Goal: Information Seeking & Learning: Learn about a topic

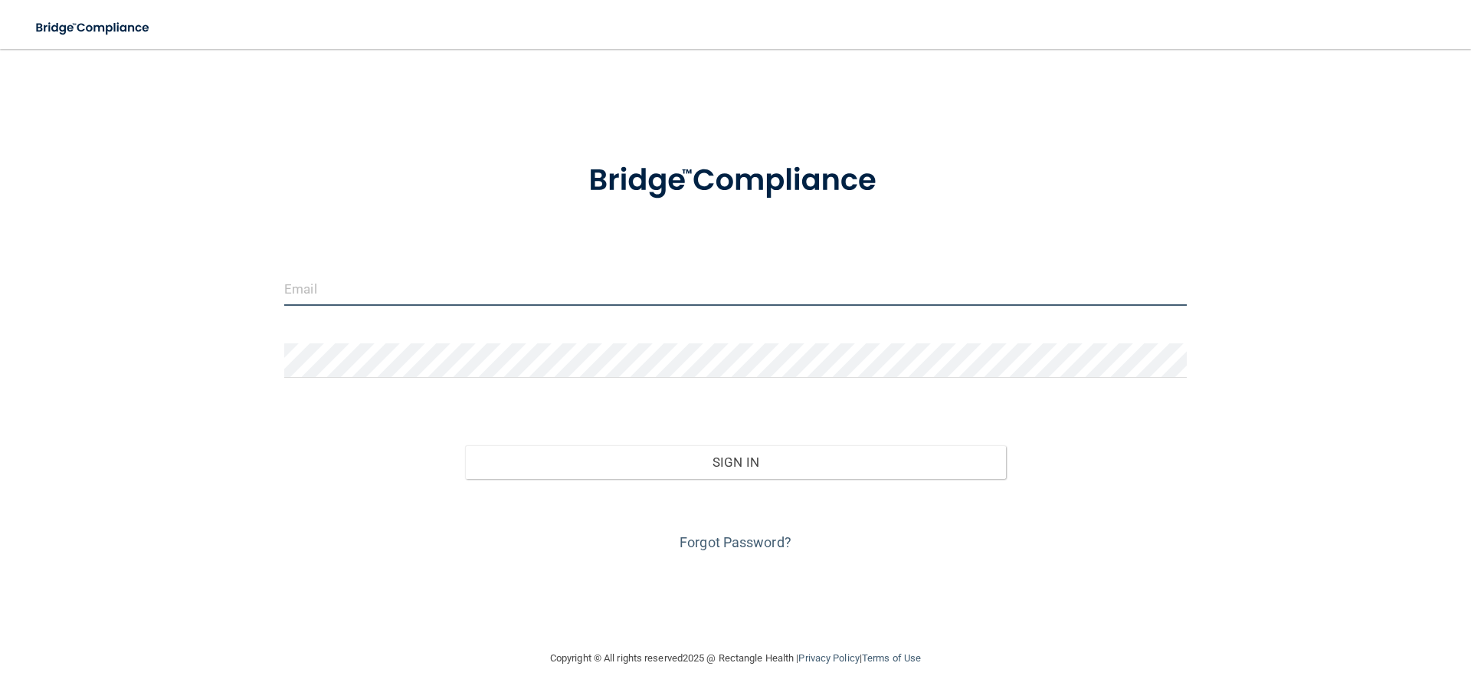
click at [706, 292] on input "email" at bounding box center [735, 288] width 903 height 34
type input "[PERSON_NAME][EMAIL_ADDRESS][PERSON_NAME][DOMAIN_NAME]"
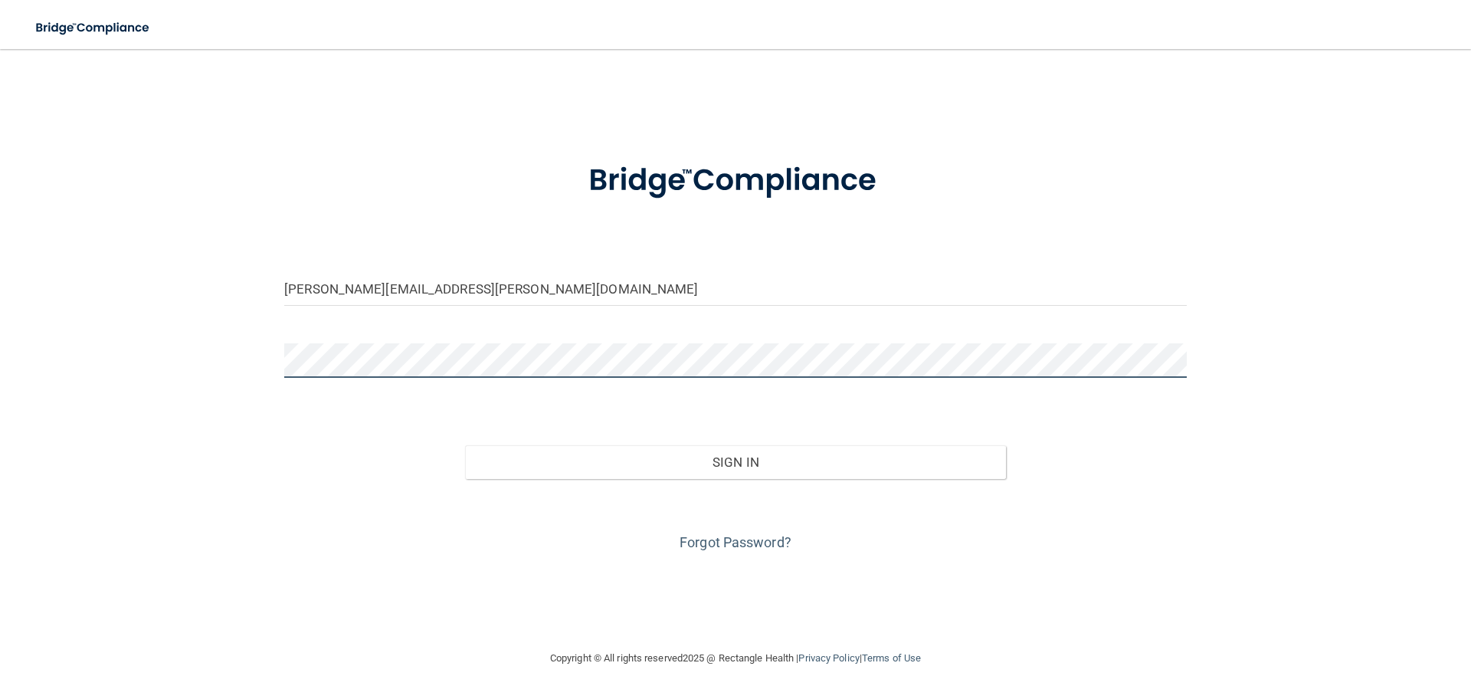
click at [465, 445] on button "Sign In" at bounding box center [736, 462] width 542 height 34
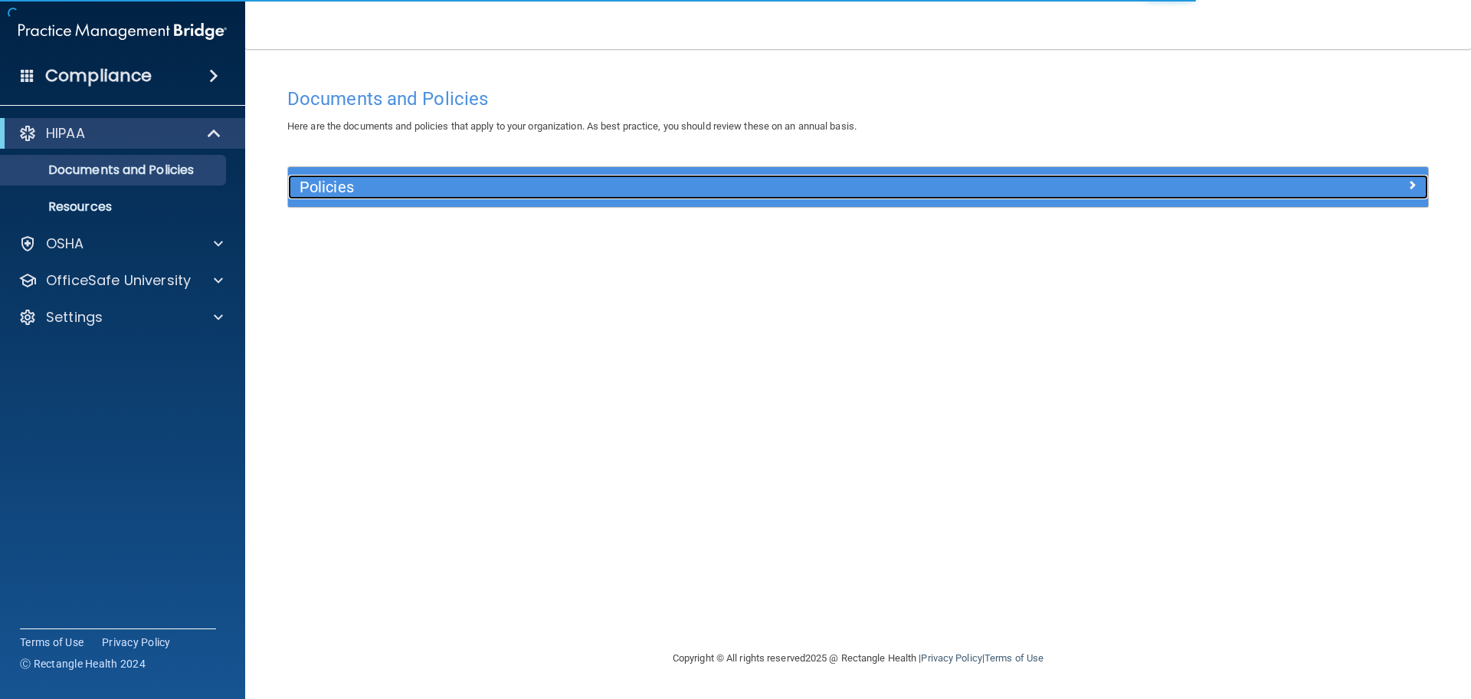
click at [395, 192] on h5 "Policies" at bounding box center [716, 187] width 832 height 17
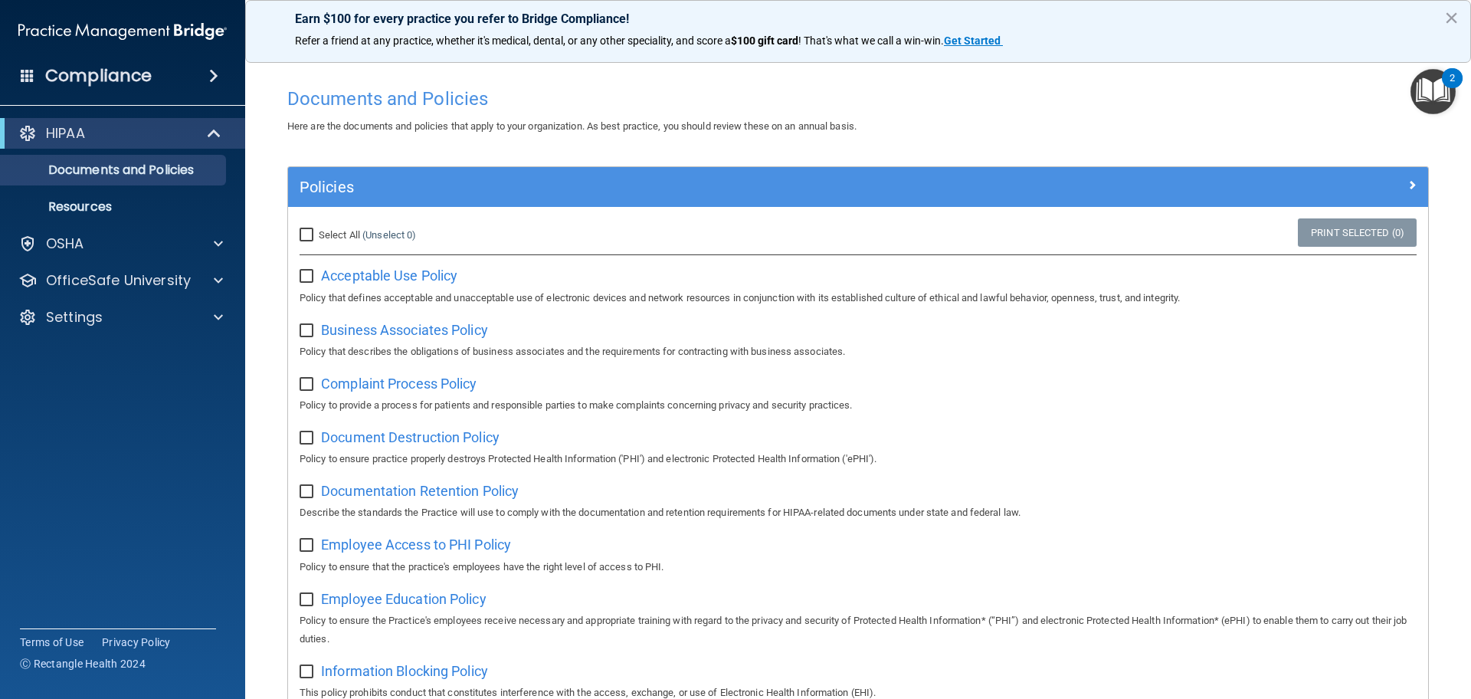
click at [307, 237] on input "Select All (Unselect 0) Unselect All" at bounding box center [309, 235] width 18 height 12
checkbox input "true"
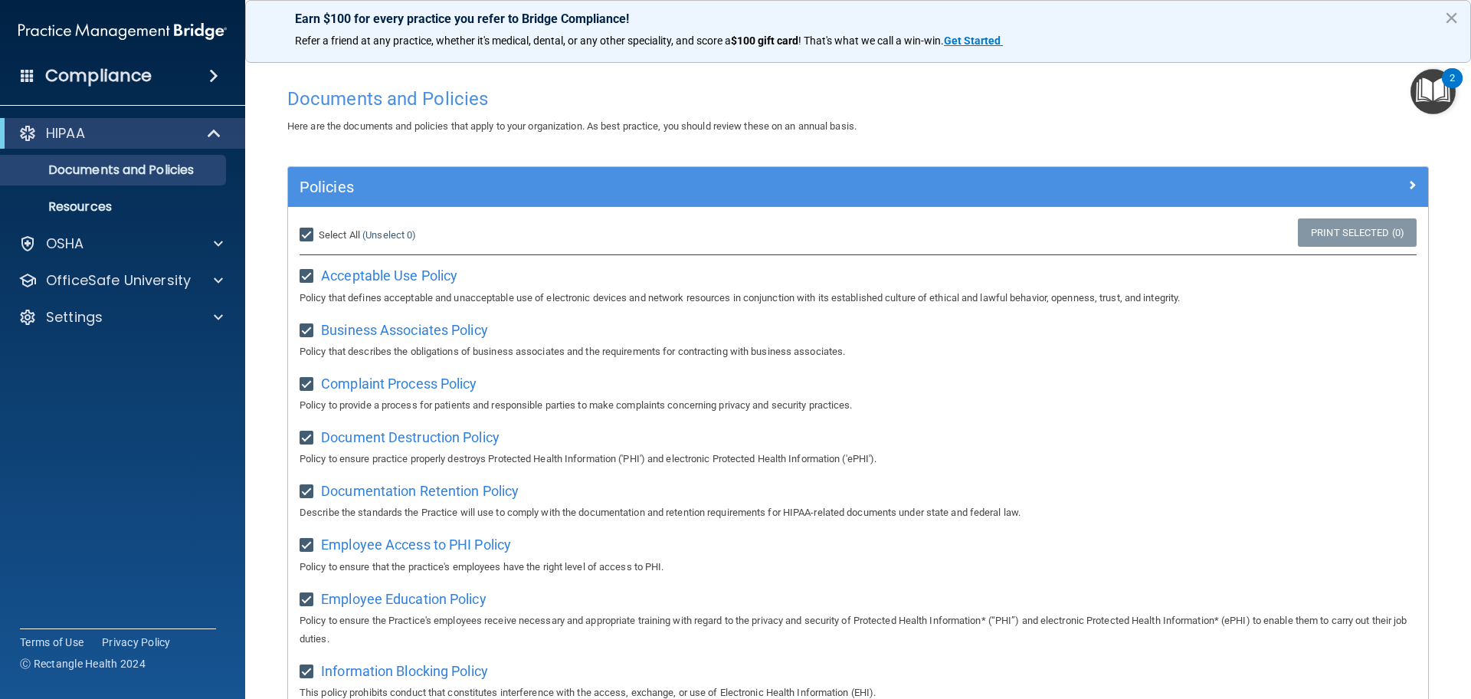
checkbox input "true"
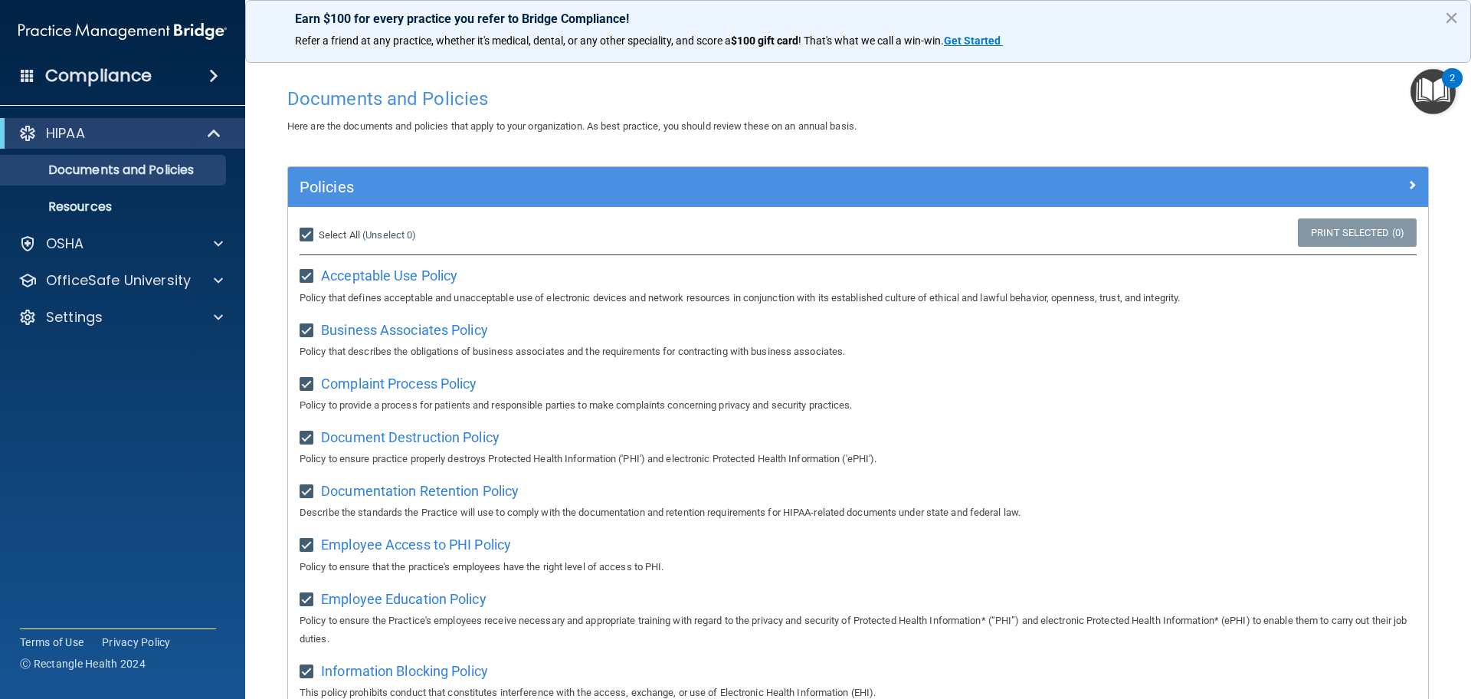
checkbox input "true"
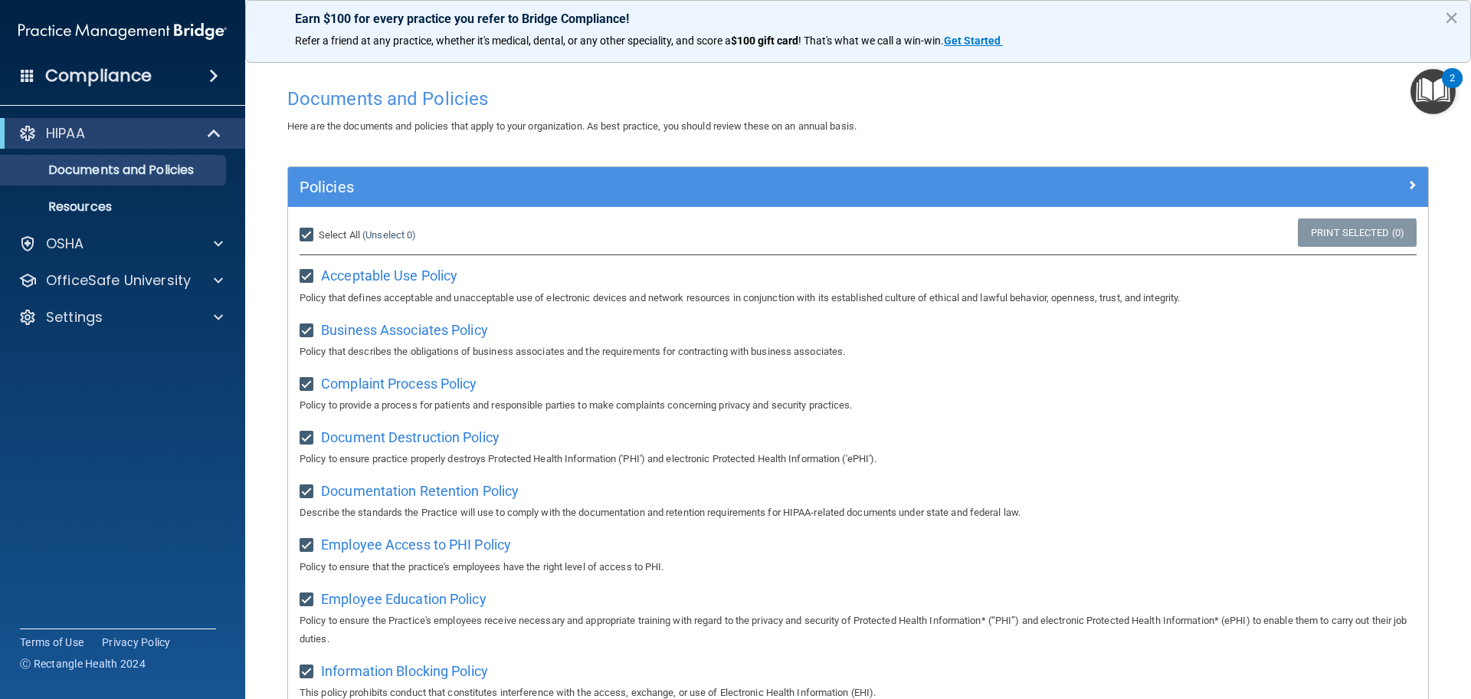
checkbox input "true"
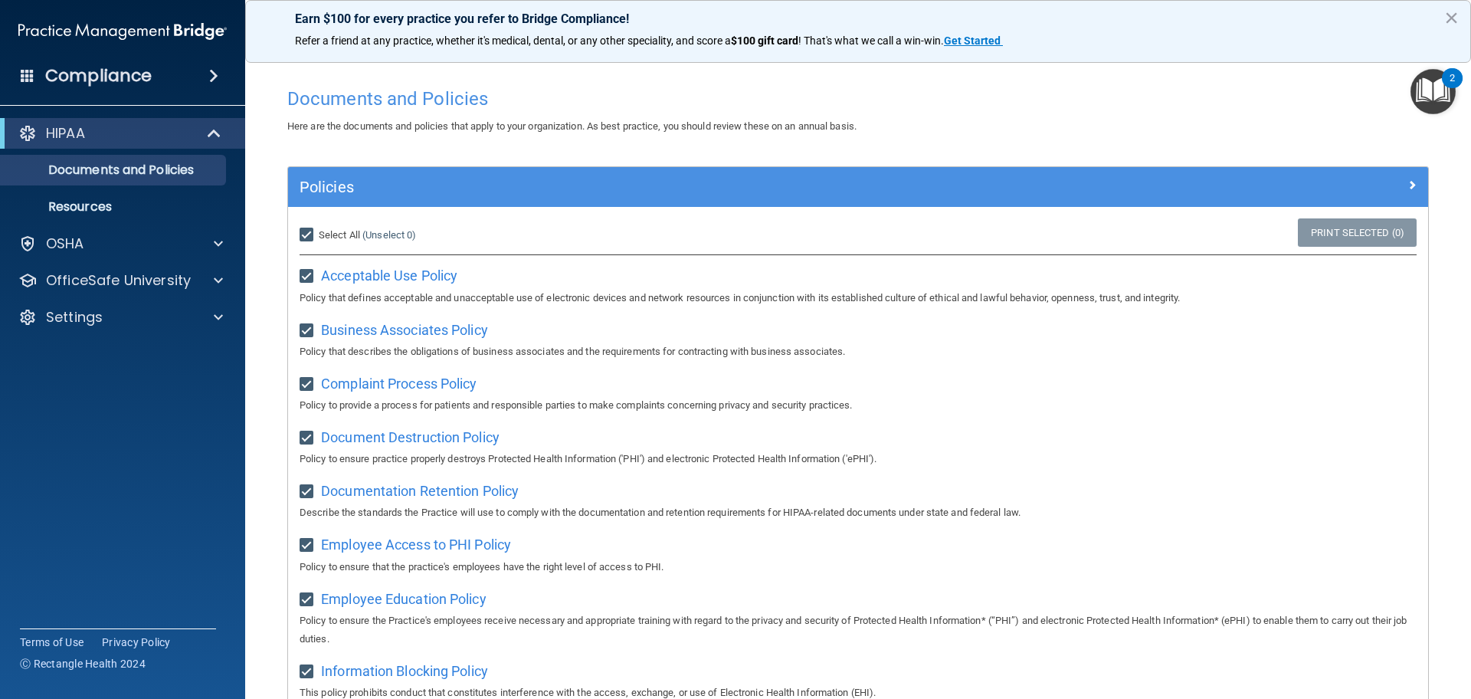
checkbox input "true"
click at [100, 233] on div "OSHA" at bounding box center [123, 243] width 246 height 31
click at [211, 242] on div at bounding box center [216, 243] width 38 height 18
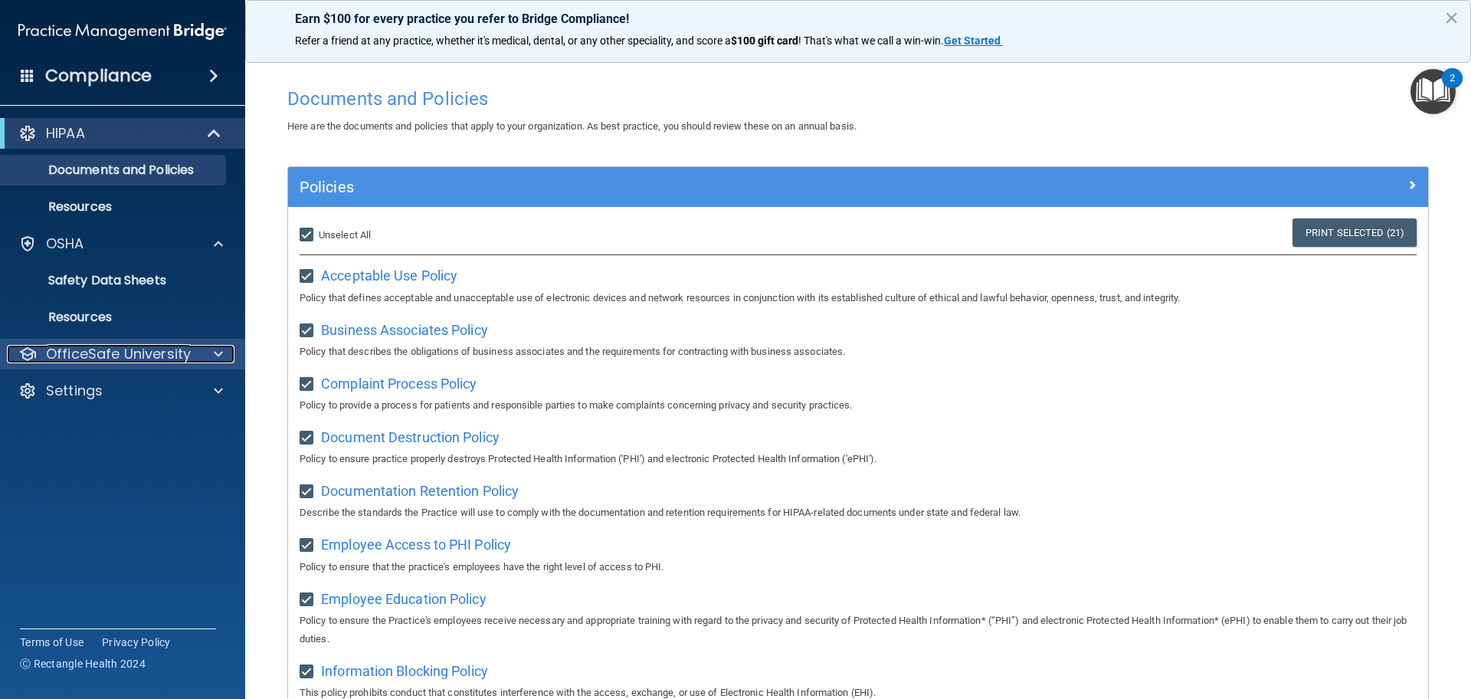
click at [212, 356] on div at bounding box center [216, 354] width 38 height 18
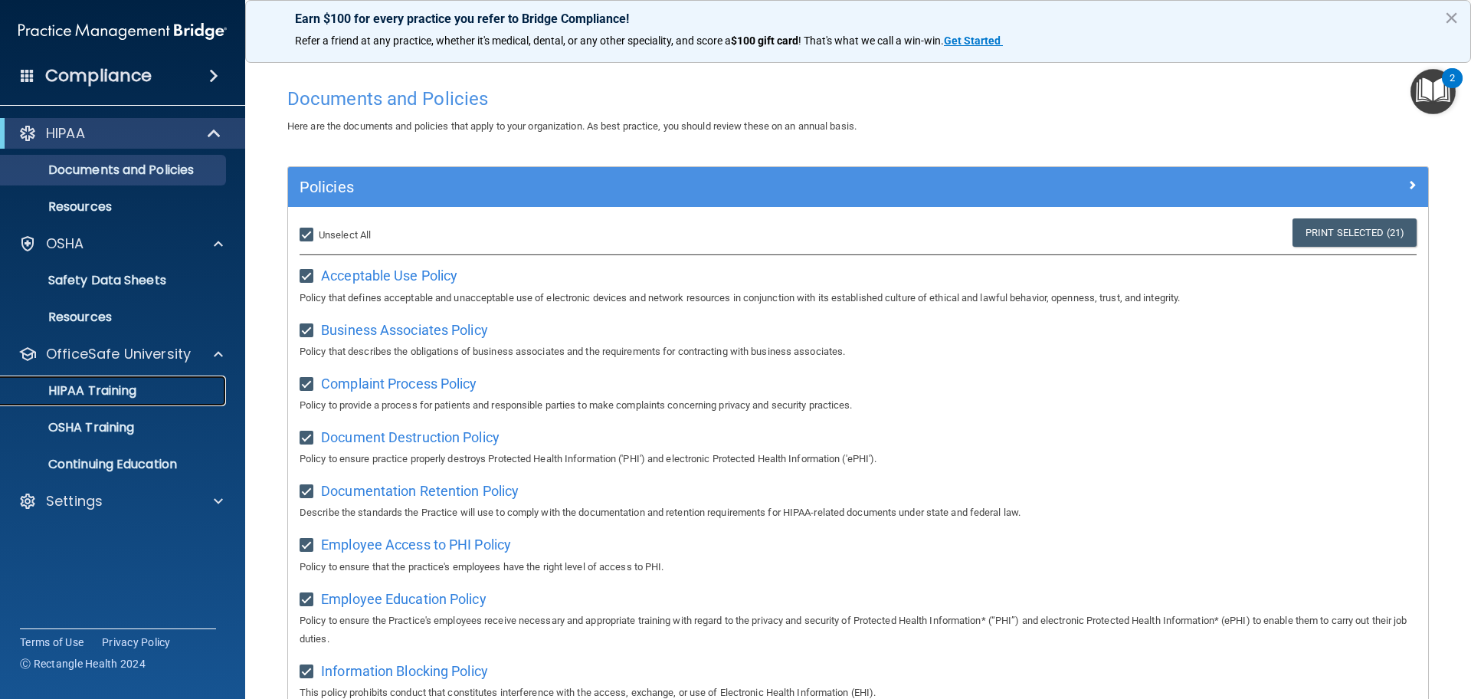
click at [112, 385] on p "HIPAA Training" at bounding box center [73, 390] width 126 height 15
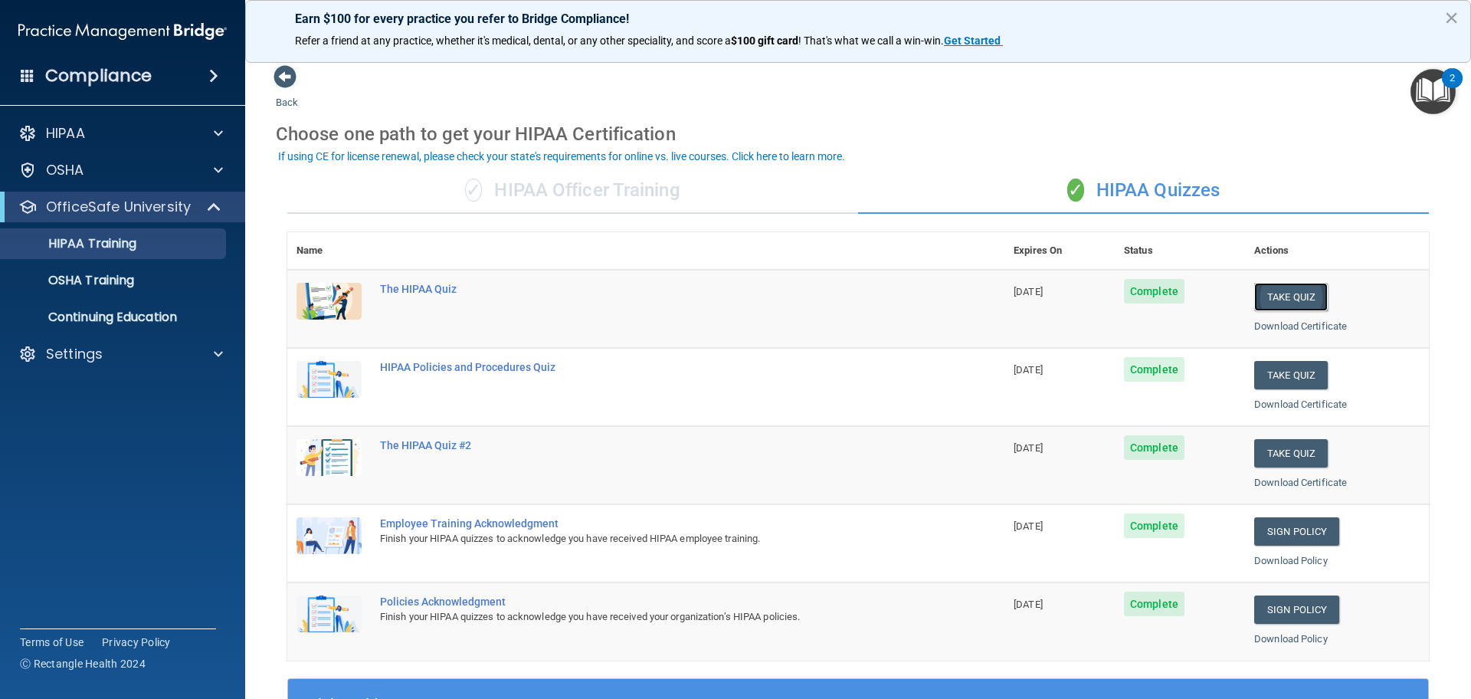
click at [1281, 293] on button "Take Quiz" at bounding box center [1291, 297] width 74 height 28
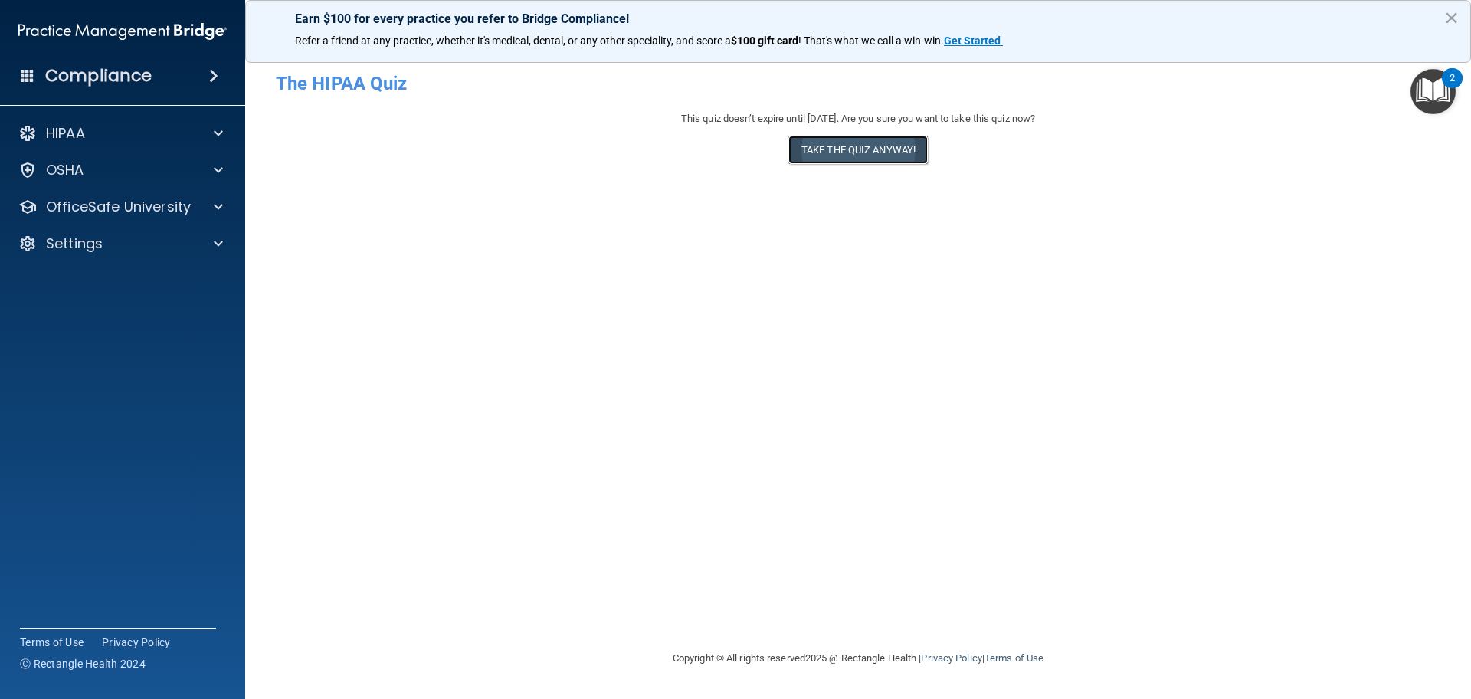
click at [869, 146] on button "Take the quiz anyway!" at bounding box center [857, 150] width 139 height 28
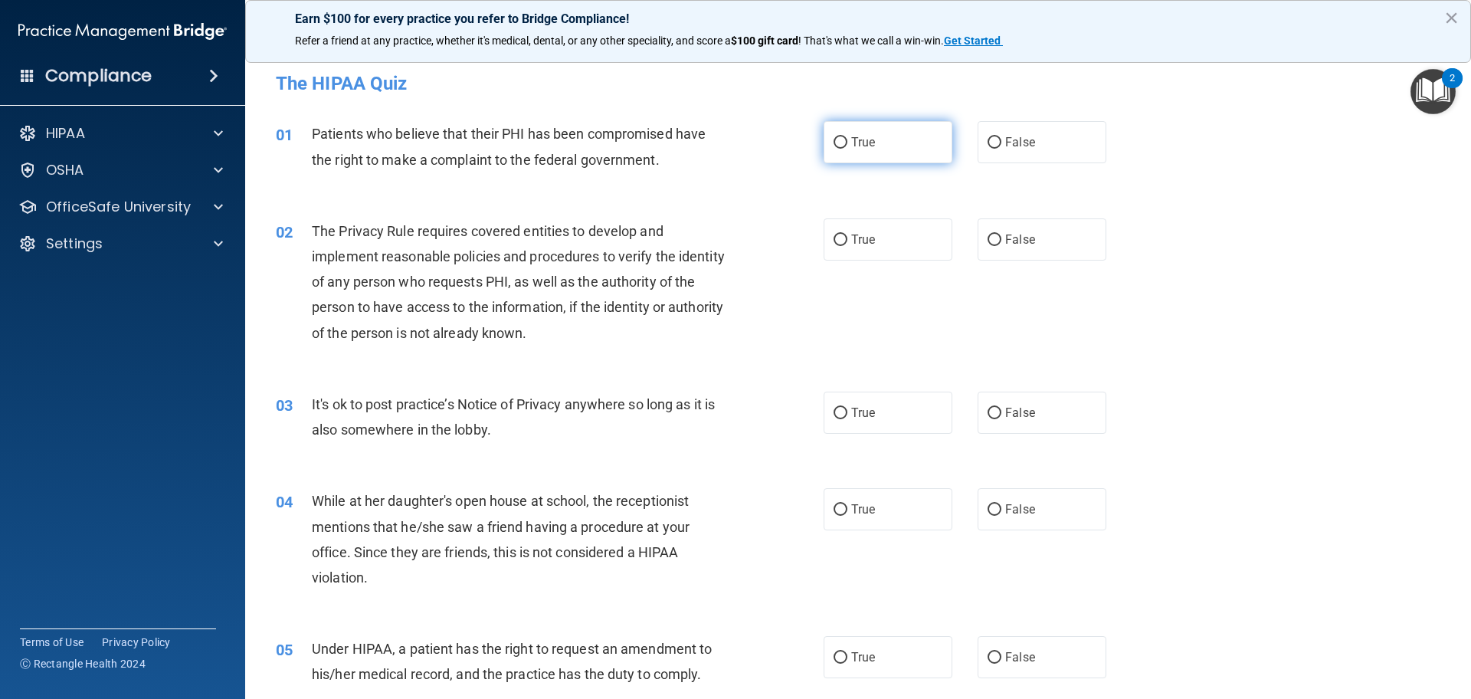
click at [834, 139] on input "True" at bounding box center [841, 142] width 14 height 11
radio input "true"
click at [851, 239] on span "True" at bounding box center [863, 239] width 24 height 15
click at [847, 239] on input "True" at bounding box center [841, 239] width 14 height 11
radio input "true"
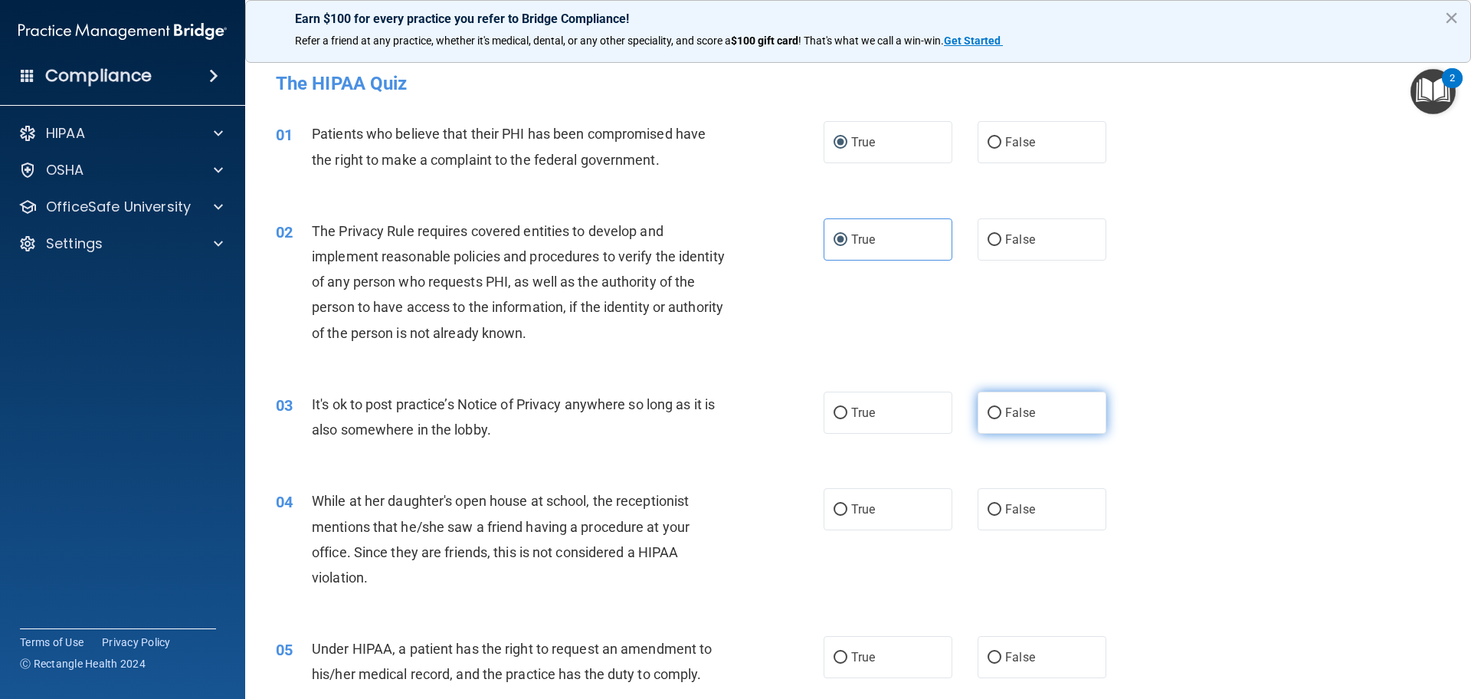
click at [1020, 408] on span "False" at bounding box center [1020, 412] width 30 height 15
click at [1001, 408] on input "False" at bounding box center [995, 413] width 14 height 11
radio input "true"
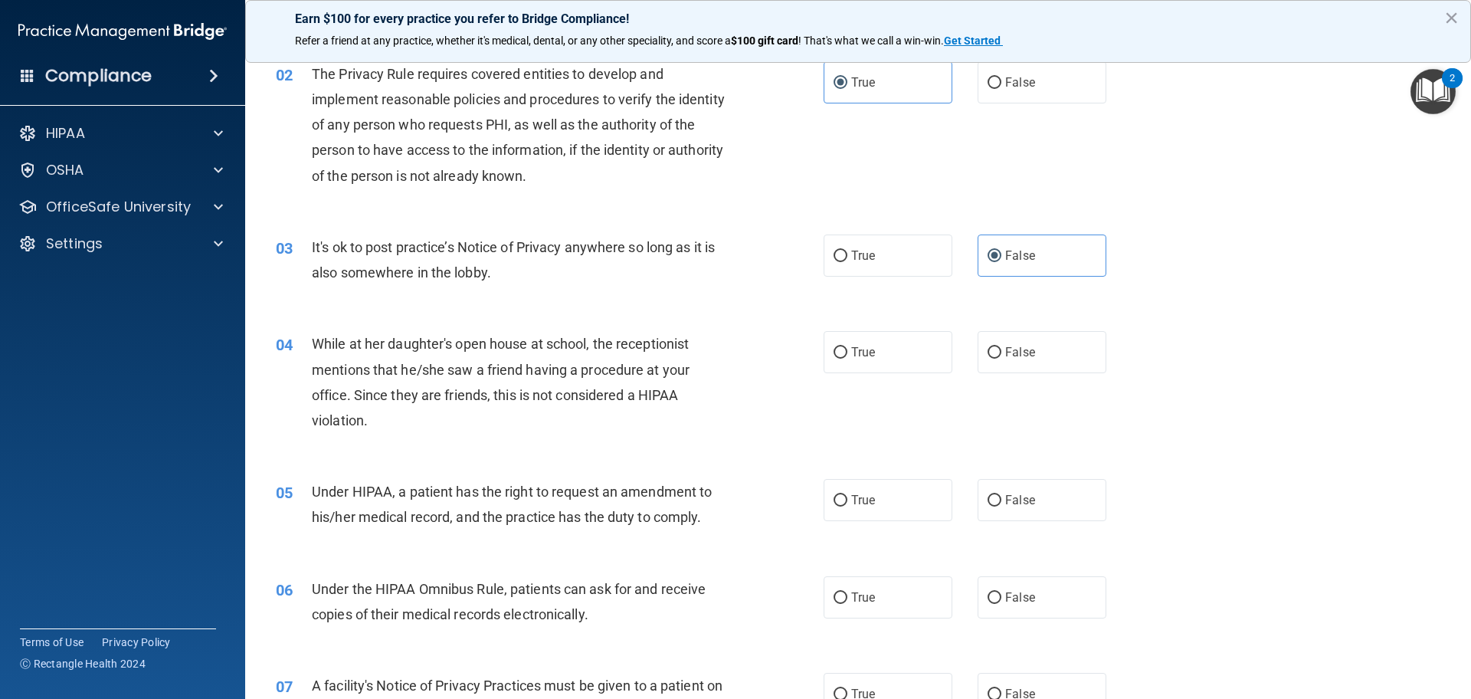
scroll to position [230, 0]
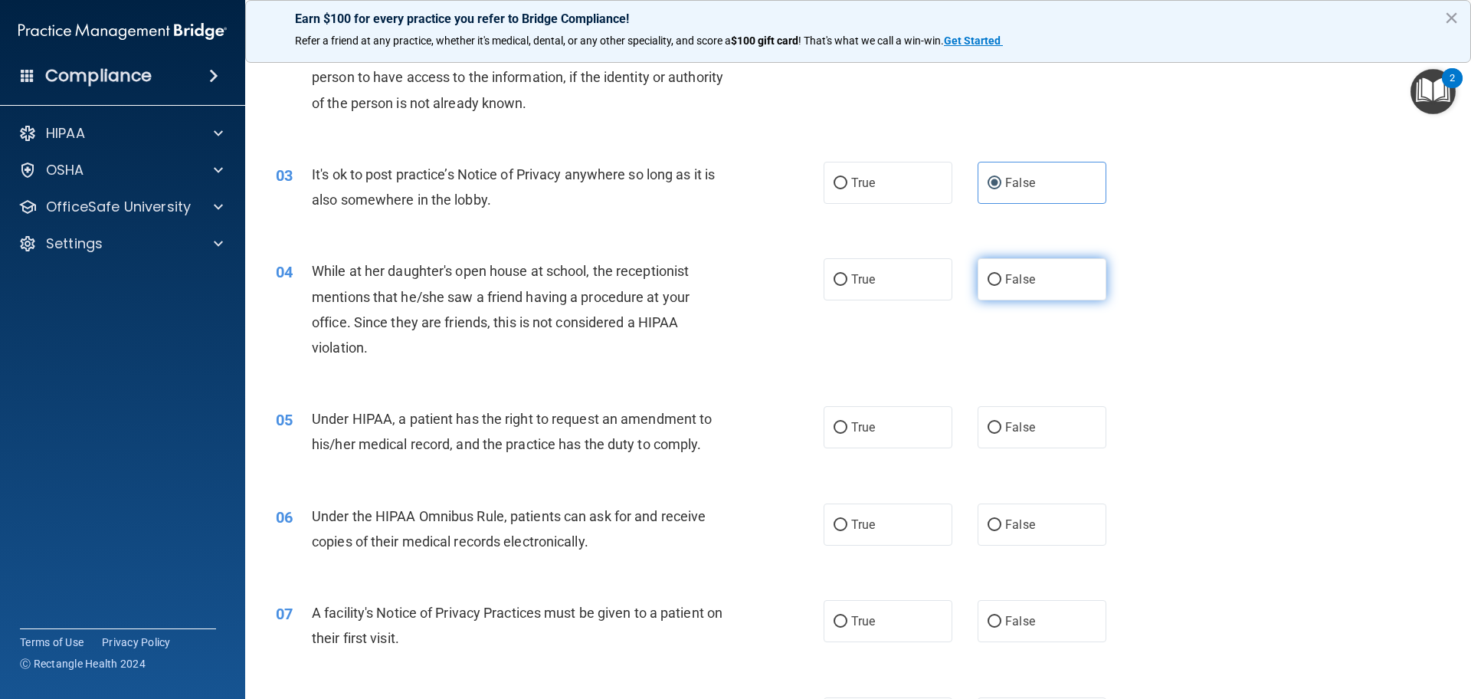
click at [1001, 294] on label "False" at bounding box center [1042, 279] width 129 height 42
click at [1001, 286] on input "False" at bounding box center [995, 279] width 14 height 11
radio input "true"
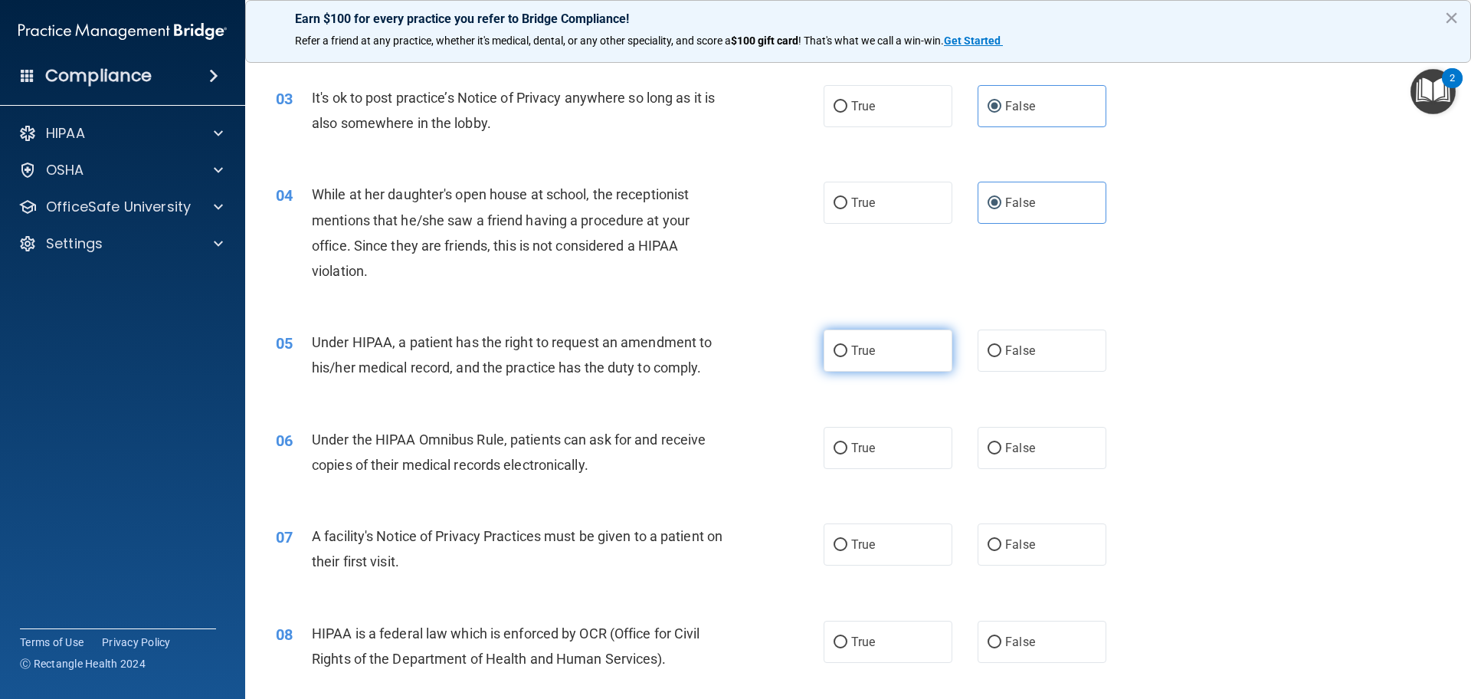
click at [910, 348] on label "True" at bounding box center [888, 350] width 129 height 42
click at [847, 348] on input "True" at bounding box center [841, 351] width 14 height 11
radio input "true"
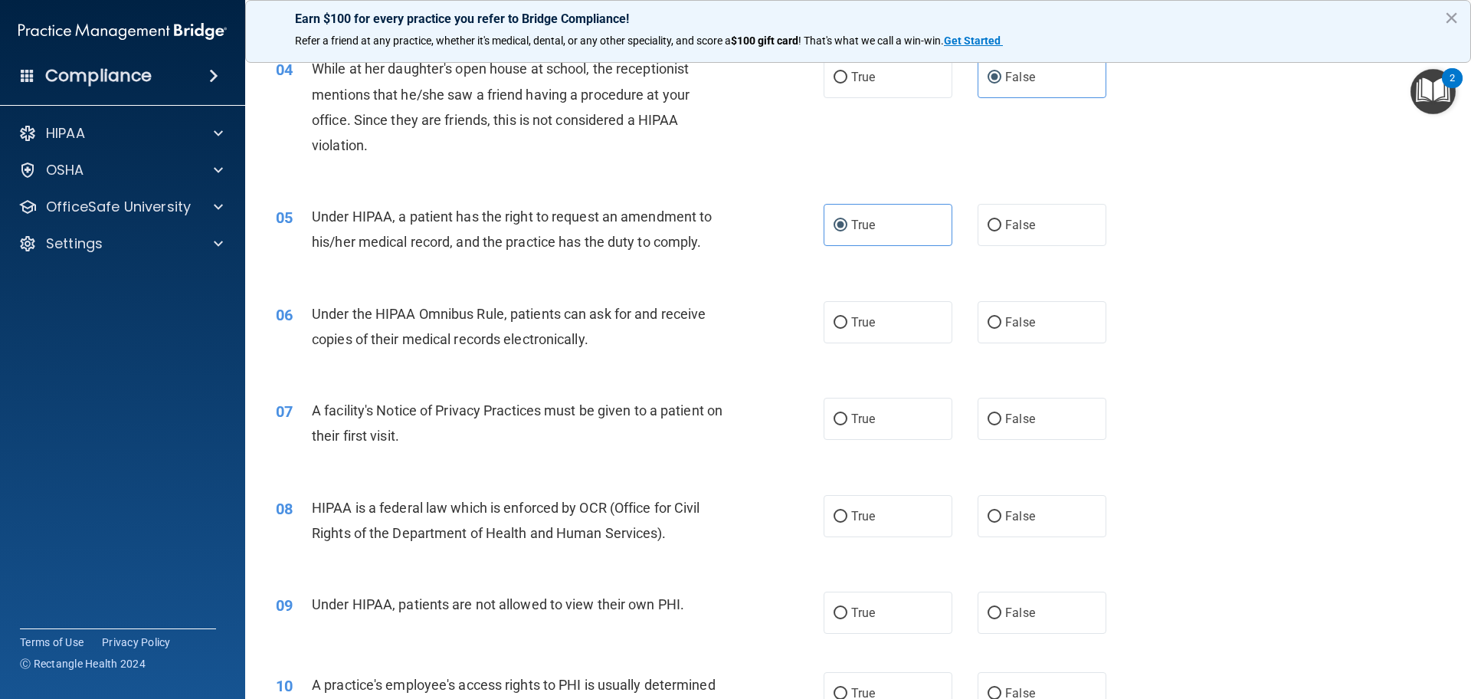
scroll to position [460, 0]
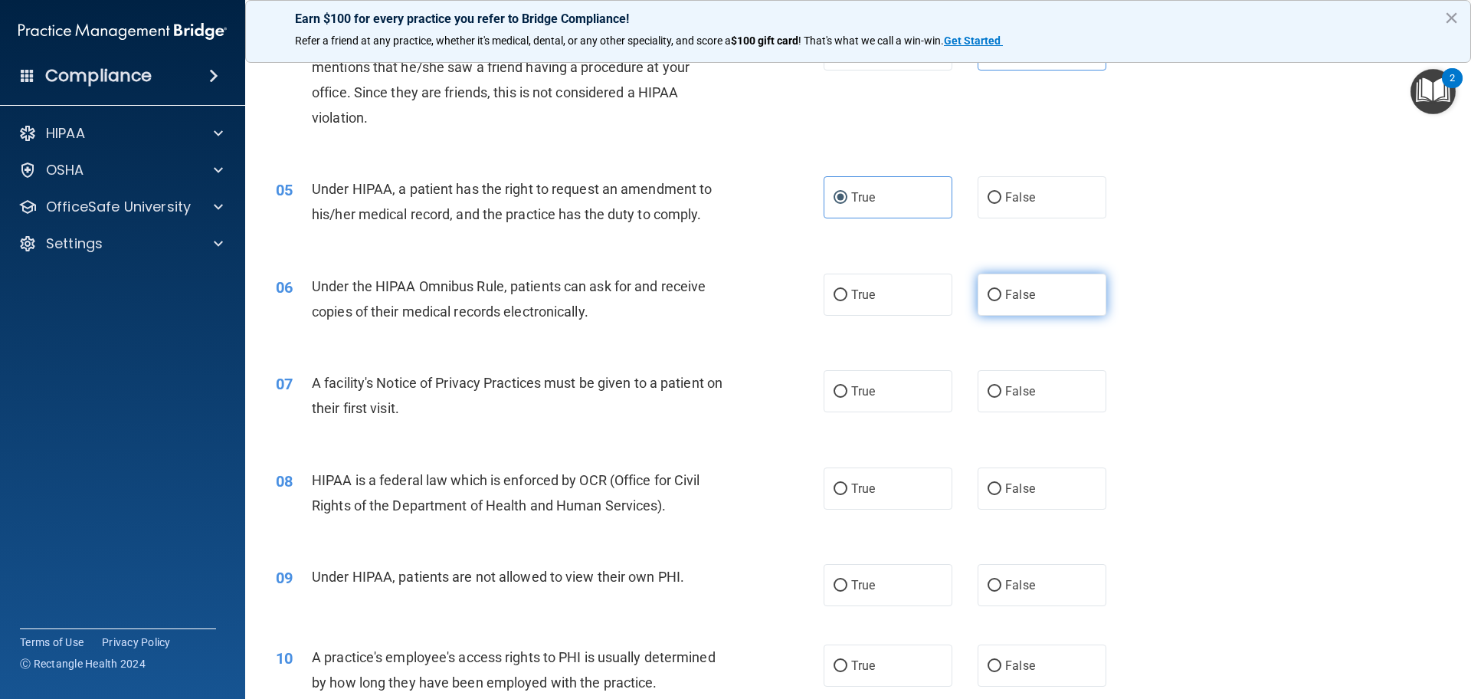
click at [1027, 301] on label "False" at bounding box center [1042, 295] width 129 height 42
click at [1001, 301] on input "False" at bounding box center [995, 295] width 14 height 11
radio input "true"
click at [858, 395] on span "True" at bounding box center [863, 391] width 24 height 15
click at [847, 395] on input "True" at bounding box center [841, 391] width 14 height 11
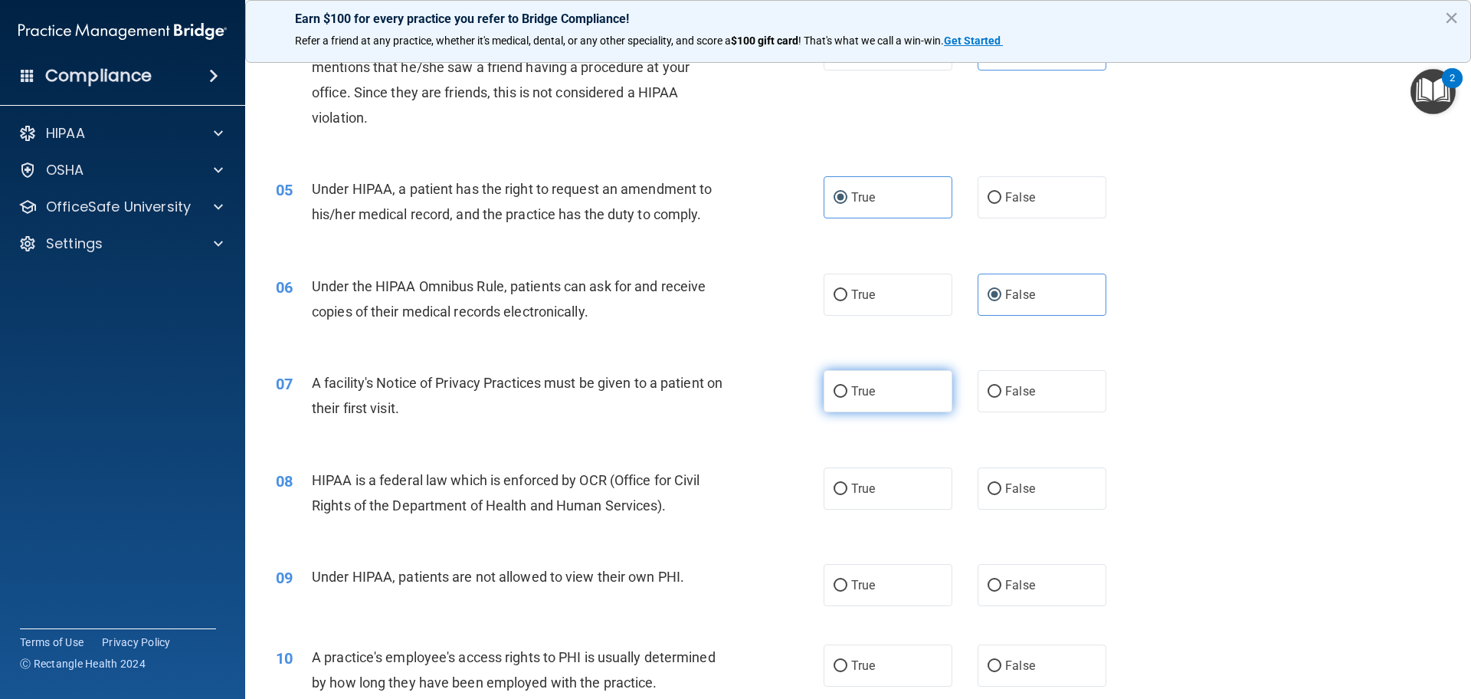
radio input "true"
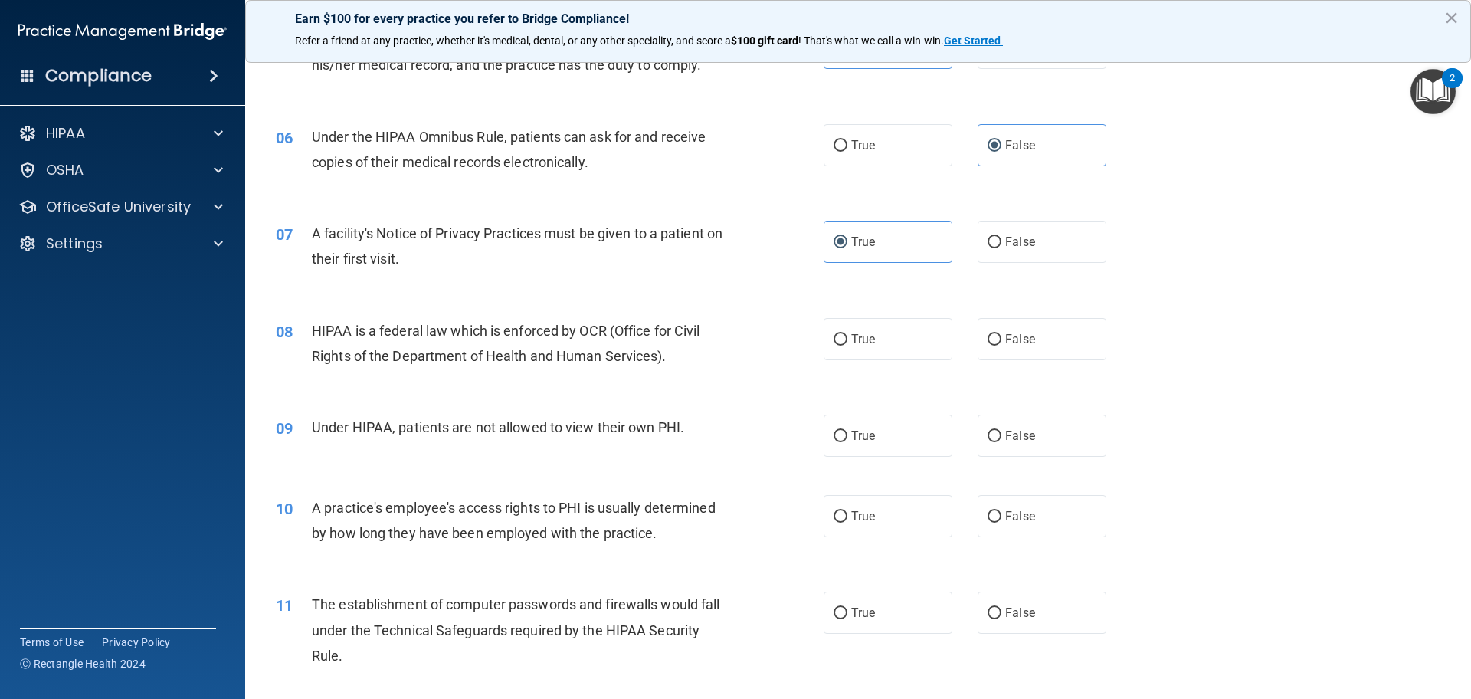
scroll to position [613, 0]
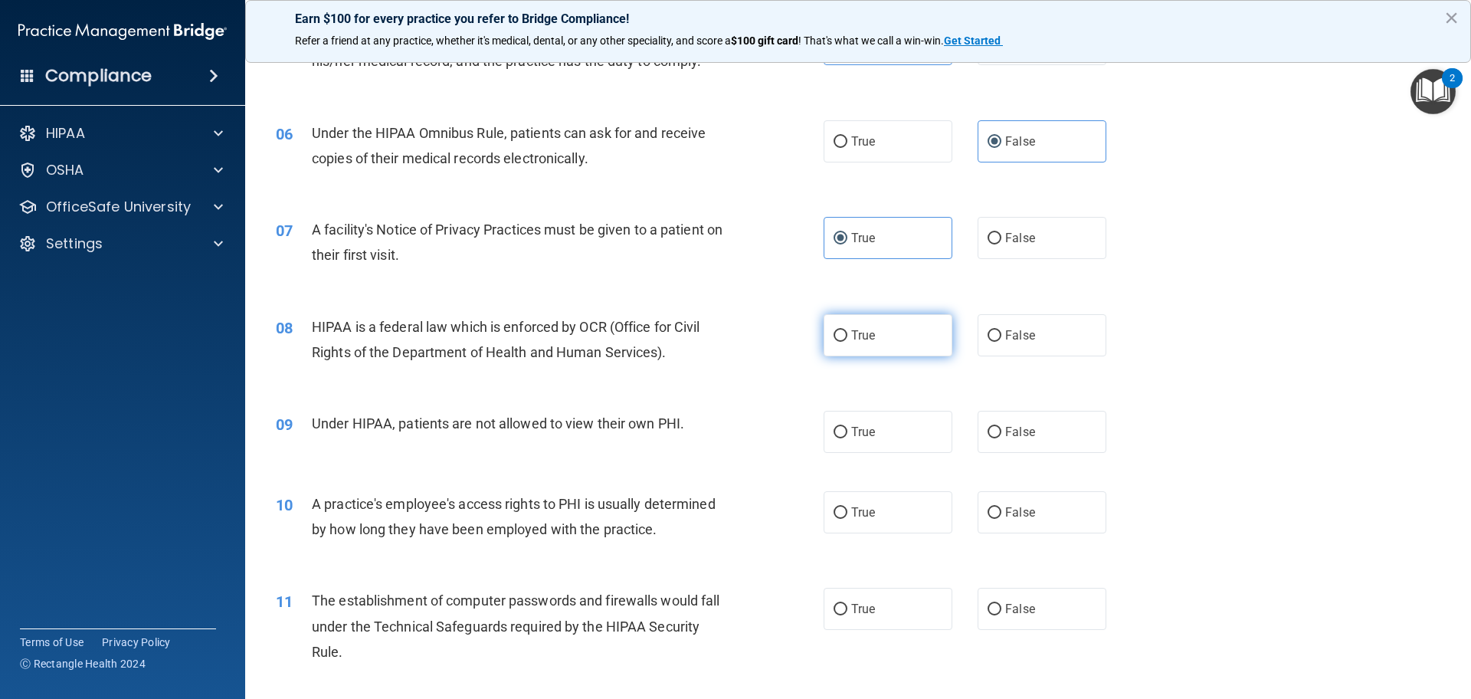
click at [875, 333] on label "True" at bounding box center [888, 335] width 129 height 42
click at [847, 333] on input "True" at bounding box center [841, 335] width 14 height 11
radio input "true"
click at [1054, 441] on label "False" at bounding box center [1042, 432] width 129 height 42
click at [1001, 438] on input "False" at bounding box center [995, 432] width 14 height 11
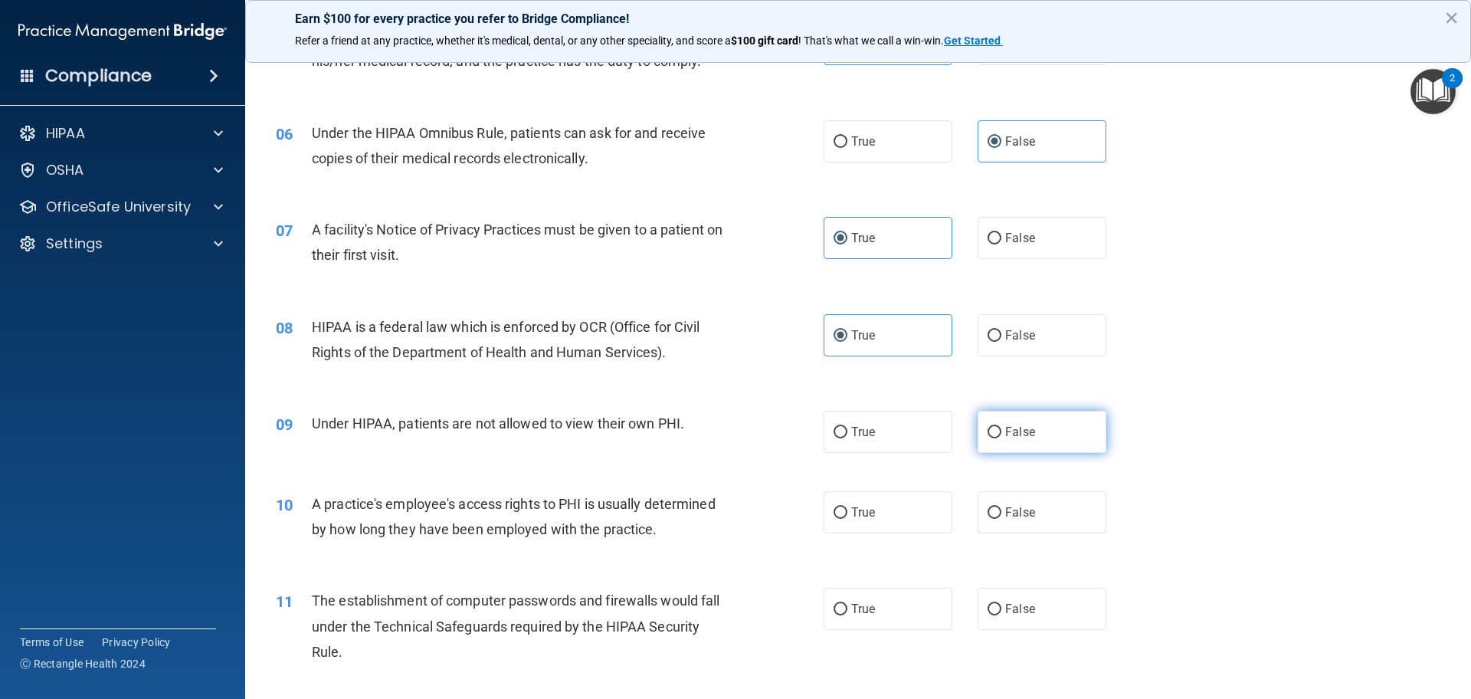
radio input "true"
click at [1019, 523] on label "False" at bounding box center [1042, 512] width 129 height 42
click at [1001, 519] on input "False" at bounding box center [995, 512] width 14 height 11
radio input "true"
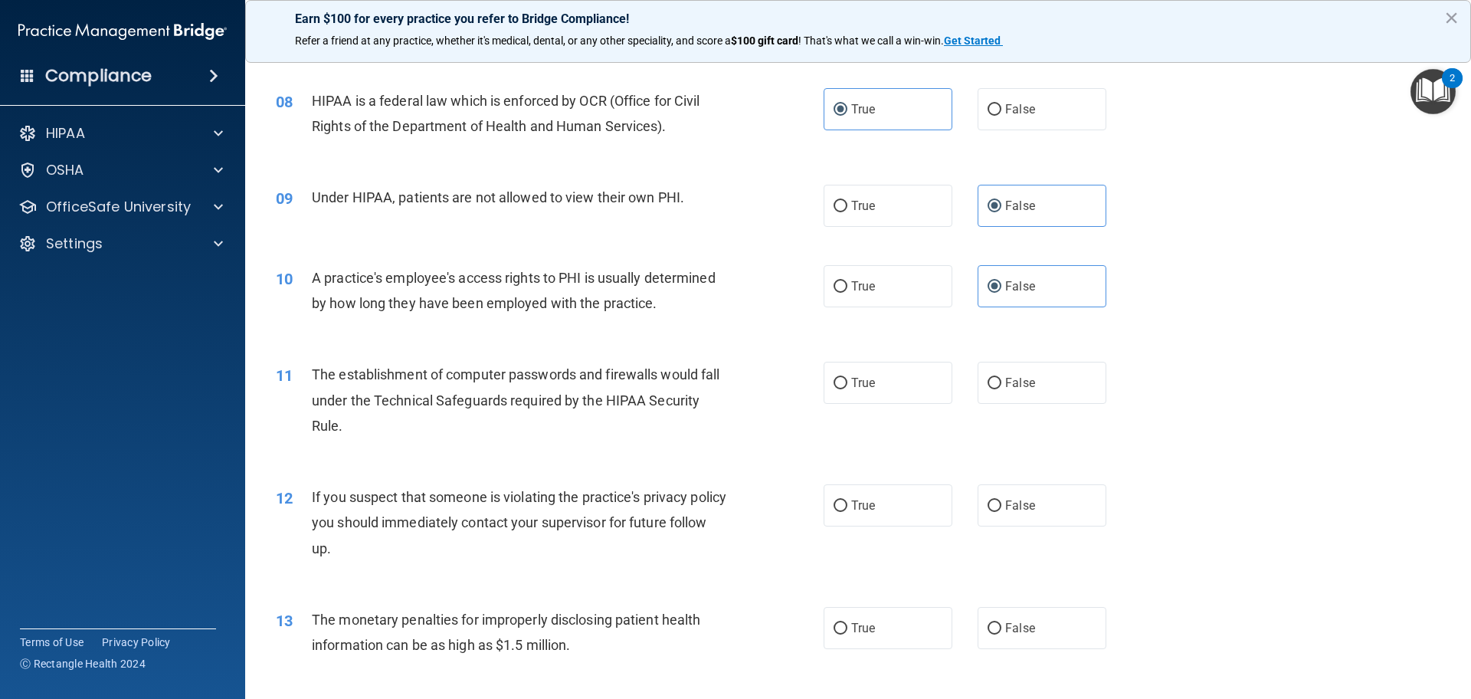
scroll to position [843, 0]
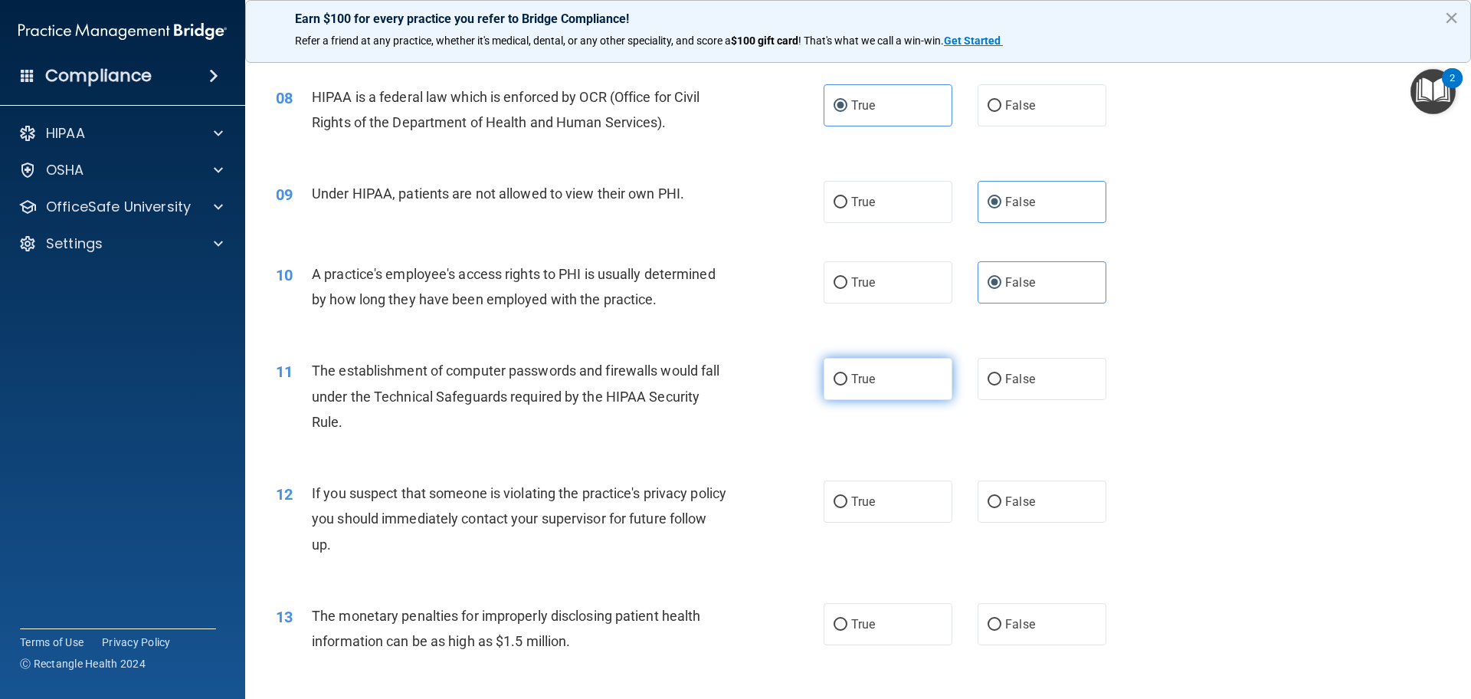
click at [851, 391] on label "True" at bounding box center [888, 379] width 129 height 42
click at [847, 385] on input "True" at bounding box center [841, 379] width 14 height 11
radio input "true"
click at [867, 491] on label "True" at bounding box center [888, 501] width 129 height 42
click at [847, 496] on input "True" at bounding box center [841, 501] width 14 height 11
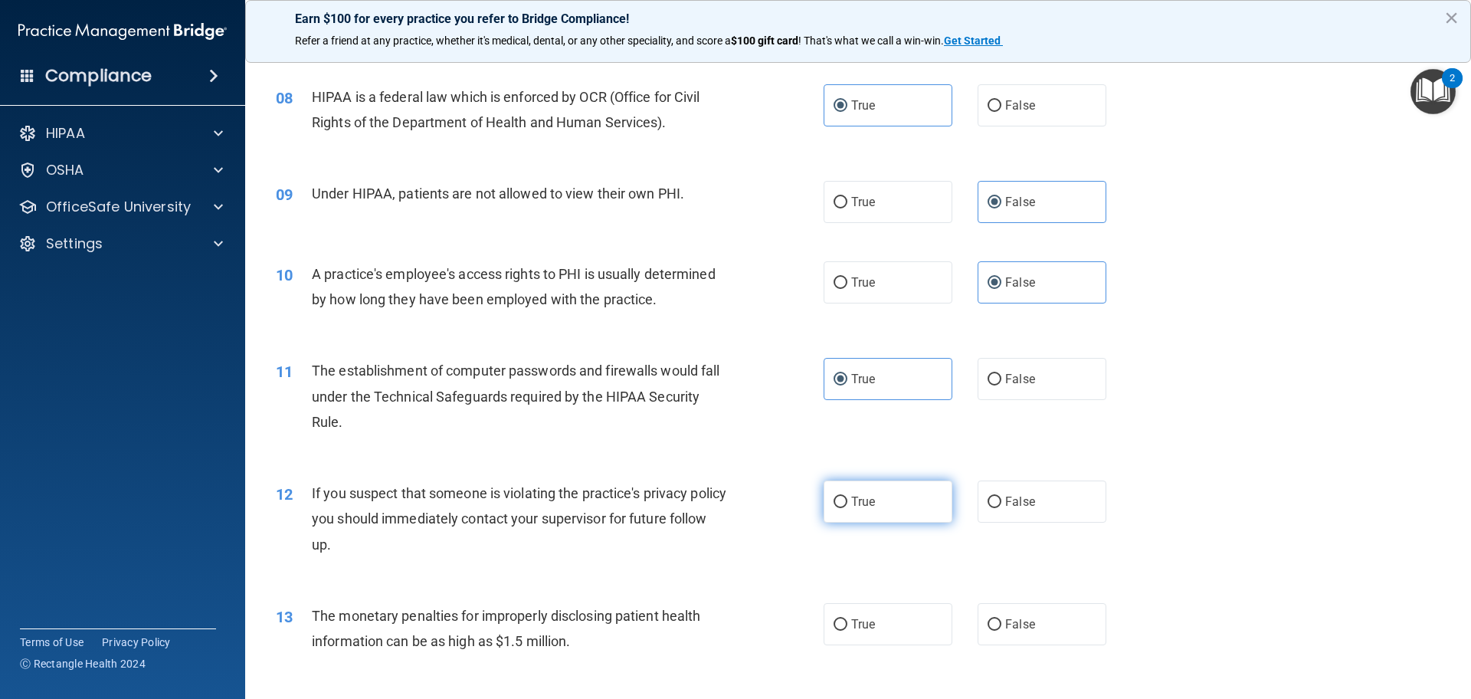
radio input "true"
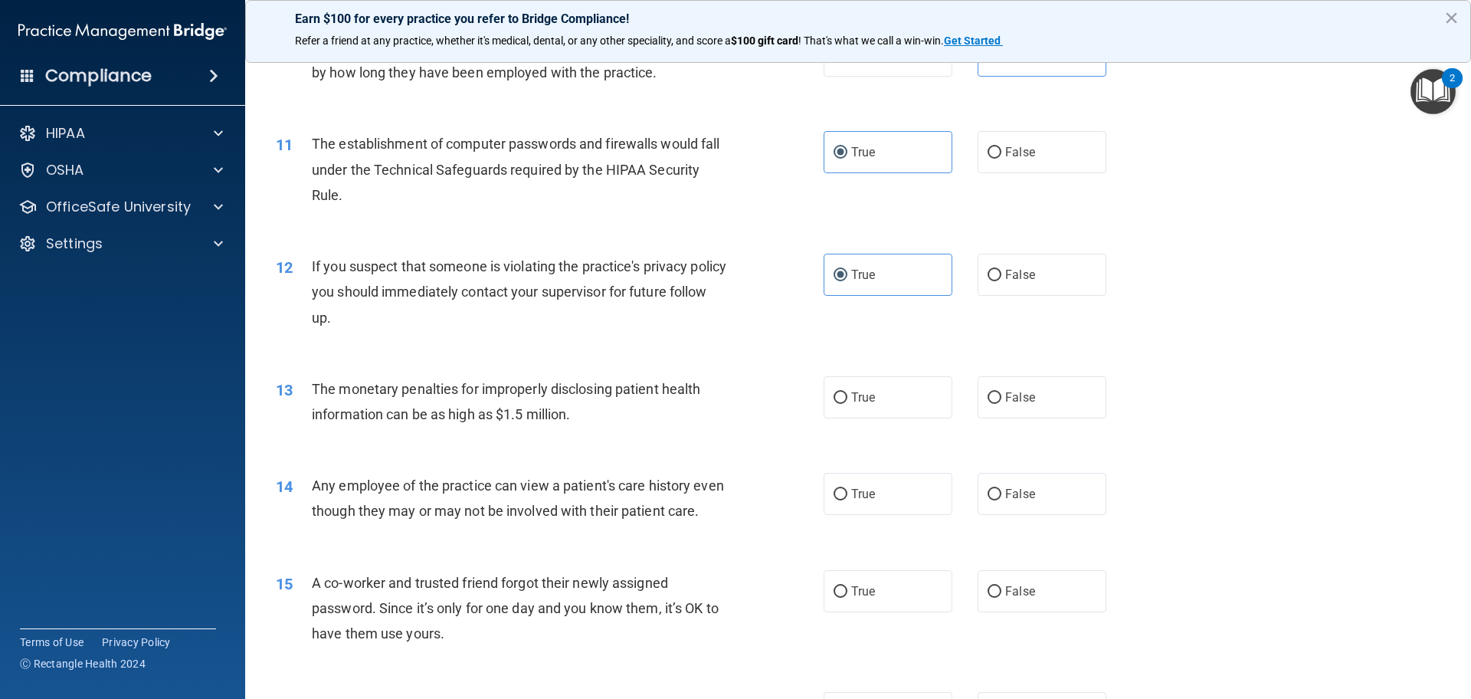
scroll to position [1073, 0]
click at [891, 403] on label "True" at bounding box center [888, 394] width 129 height 42
click at [847, 401] on input "True" at bounding box center [841, 394] width 14 height 11
radio input "true"
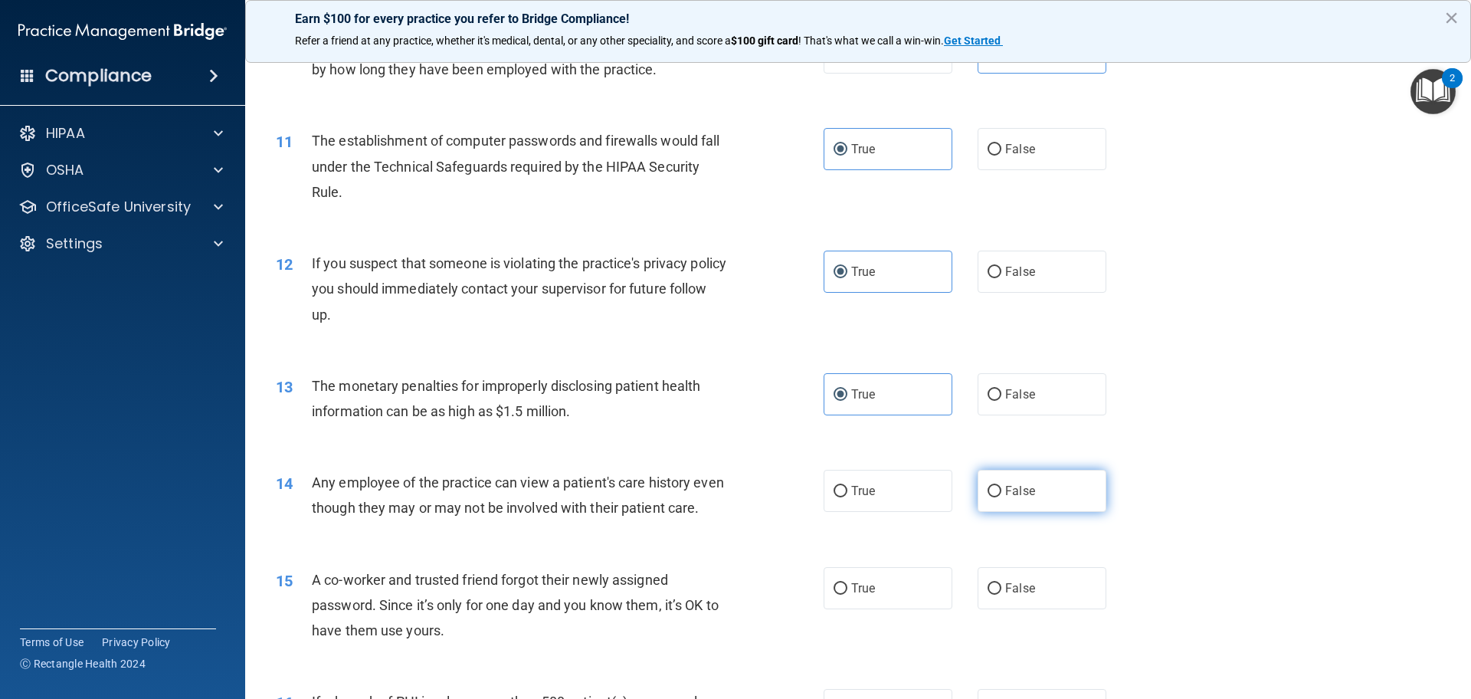
click at [1036, 497] on label "False" at bounding box center [1042, 491] width 129 height 42
click at [1001, 497] on input "False" at bounding box center [995, 491] width 14 height 11
radio input "true"
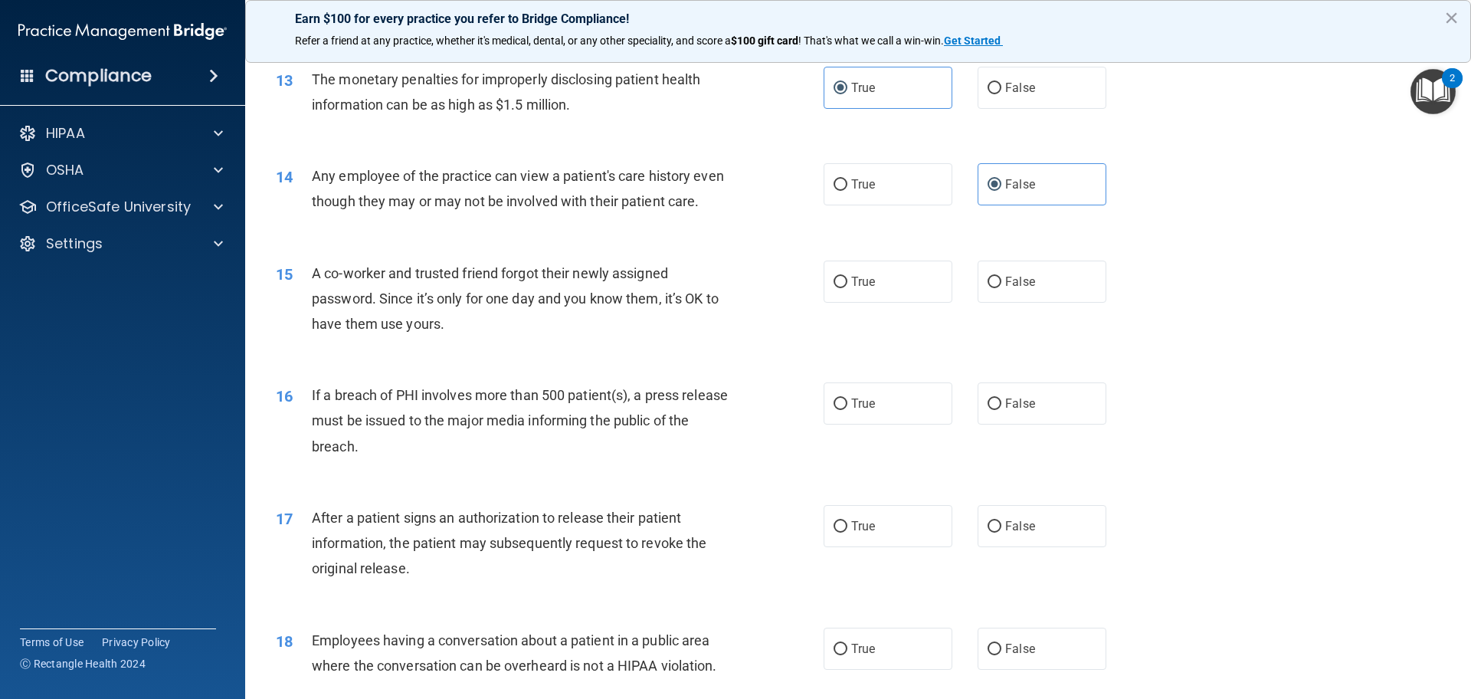
scroll to position [1456, 0]
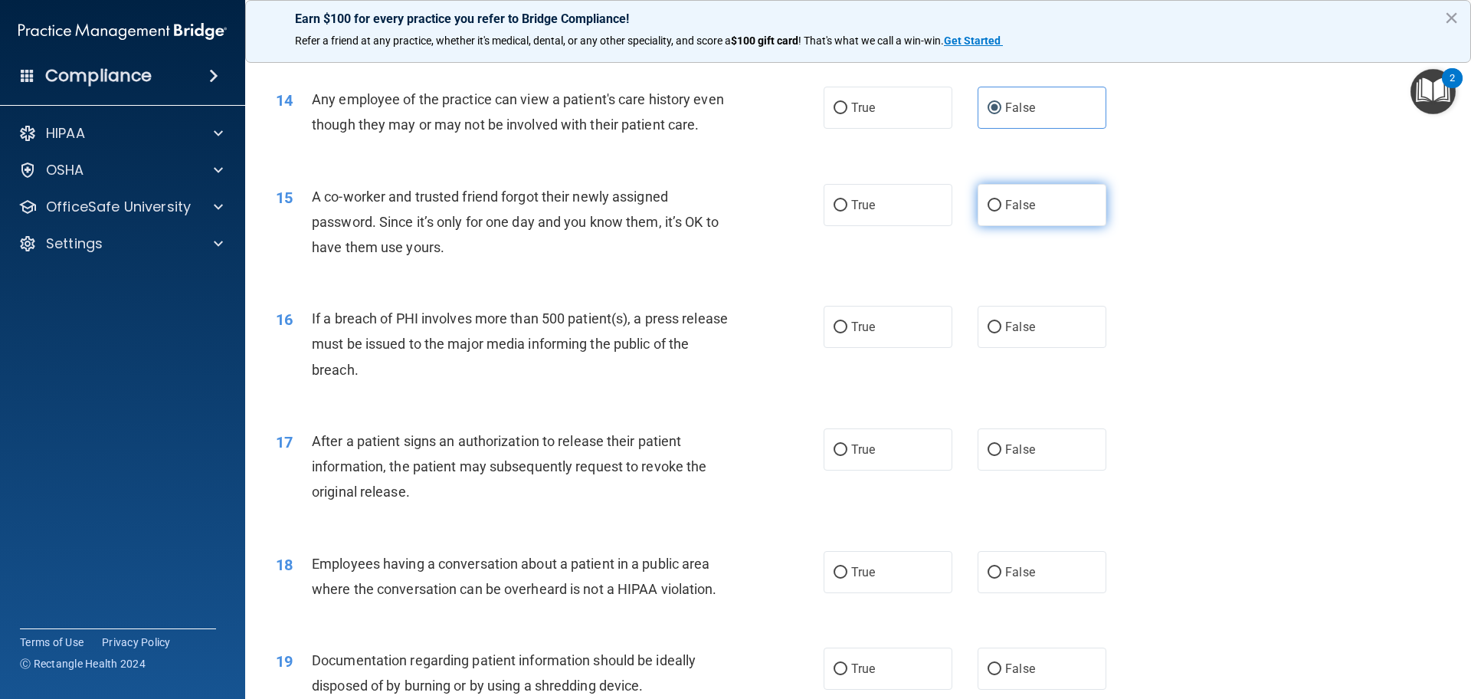
click at [1018, 212] on span "False" at bounding box center [1020, 205] width 30 height 15
click at [1001, 211] on input "False" at bounding box center [995, 205] width 14 height 11
radio input "true"
click at [906, 224] on label "True" at bounding box center [888, 205] width 129 height 42
click at [847, 211] on input "True" at bounding box center [841, 205] width 14 height 11
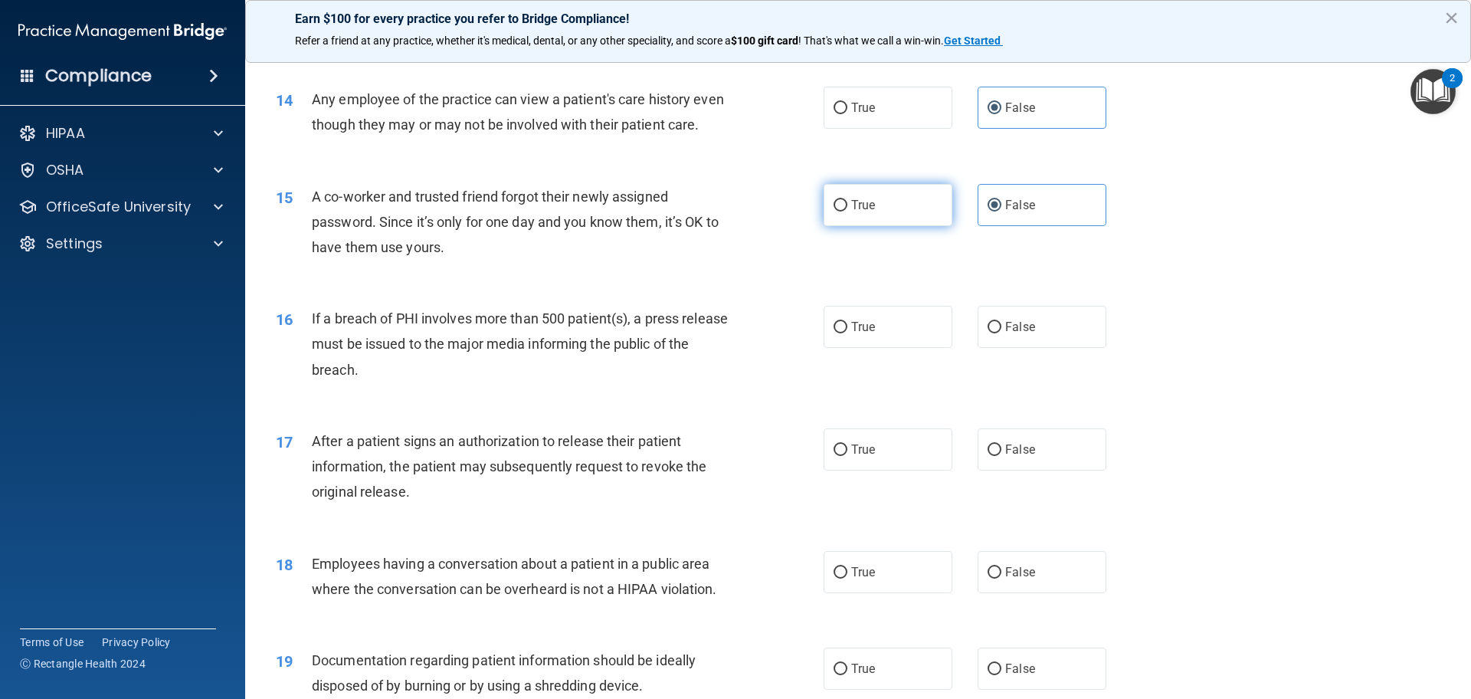
radio input "true"
click at [1027, 212] on span "False" at bounding box center [1020, 205] width 30 height 15
click at [1001, 211] on input "False" at bounding box center [995, 205] width 14 height 11
radio input "true"
radio input "false"
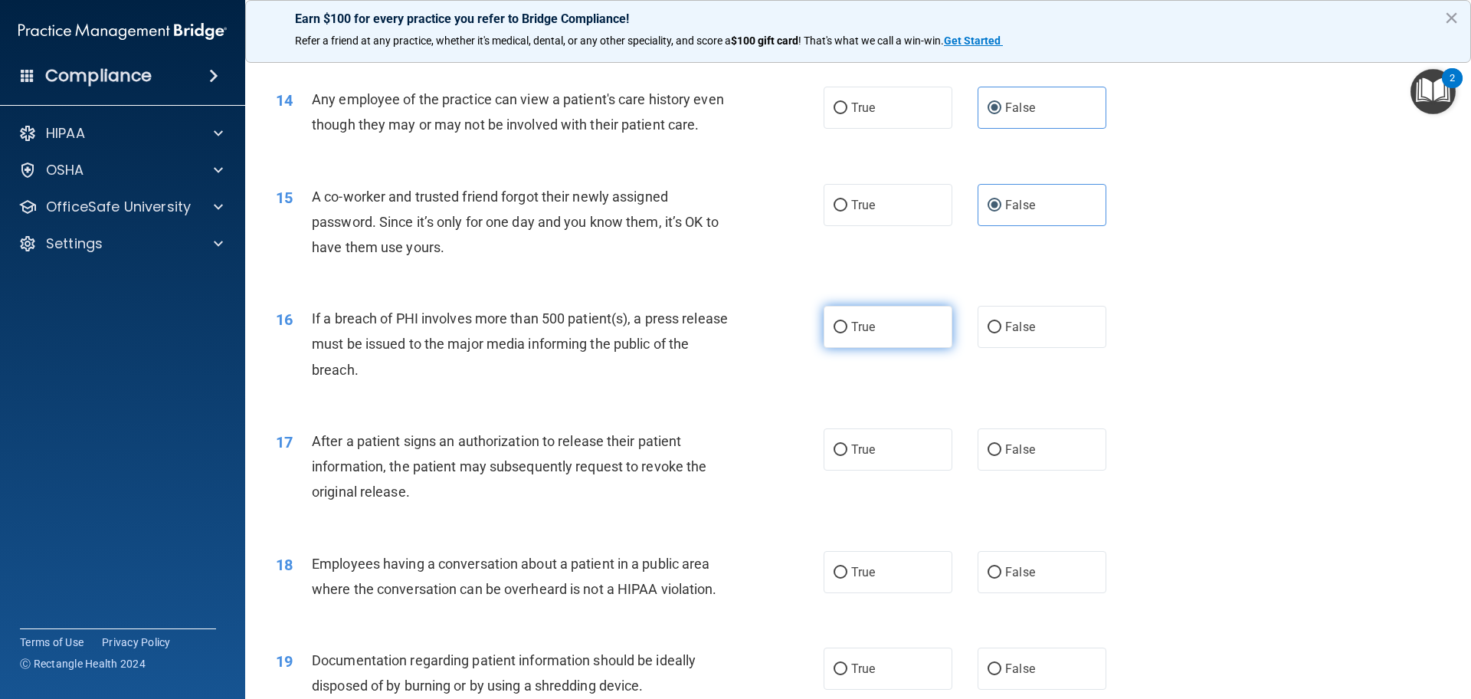
click at [911, 348] on label "True" at bounding box center [888, 327] width 129 height 42
click at [847, 333] on input "True" at bounding box center [841, 327] width 14 height 11
radio input "true"
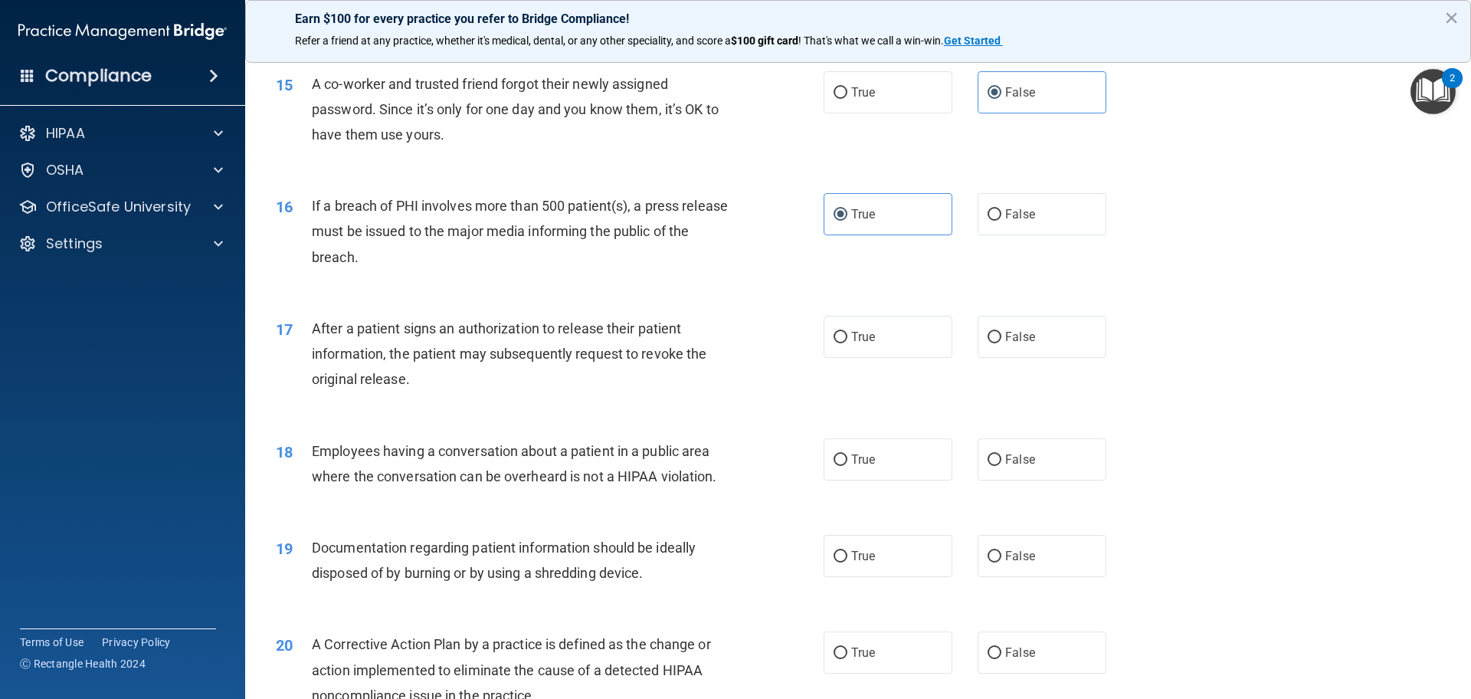
scroll to position [1686, 0]
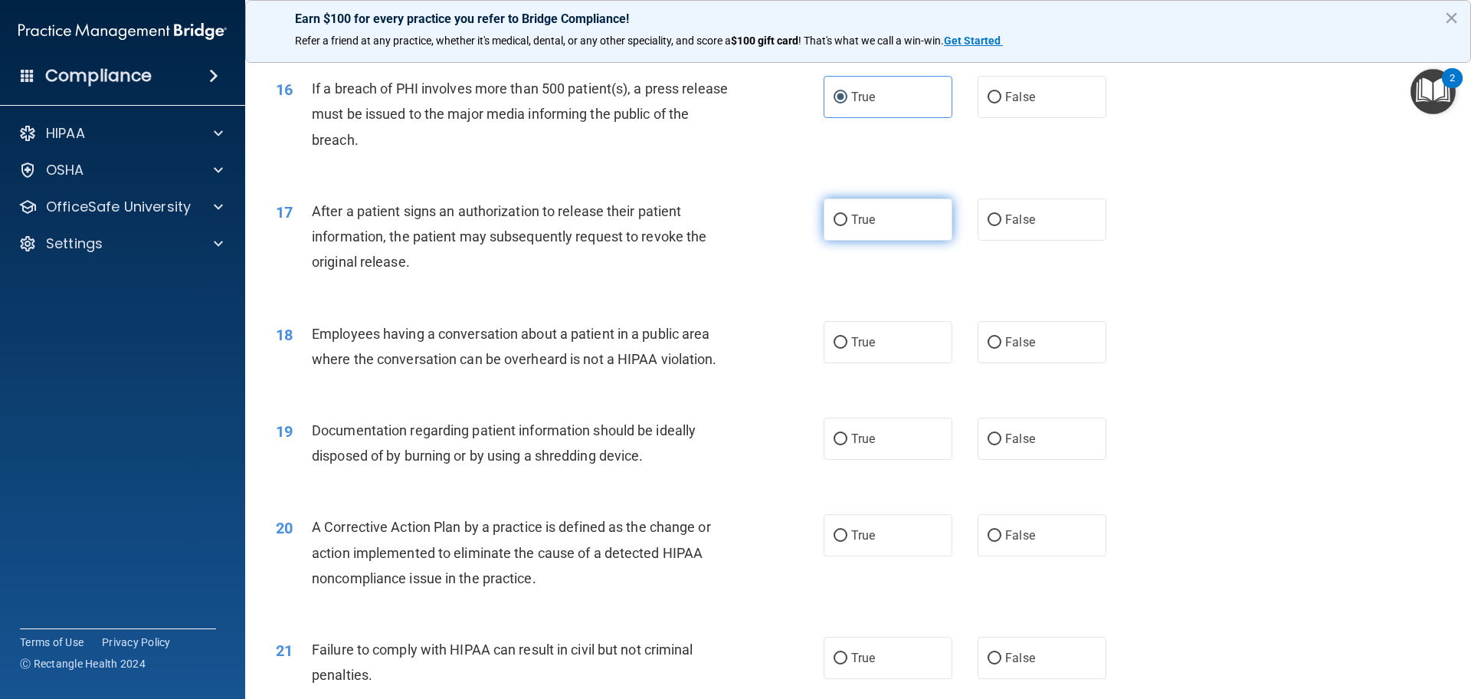
click at [916, 241] on label "True" at bounding box center [888, 219] width 129 height 42
click at [847, 226] on input "True" at bounding box center [841, 220] width 14 height 11
radio input "true"
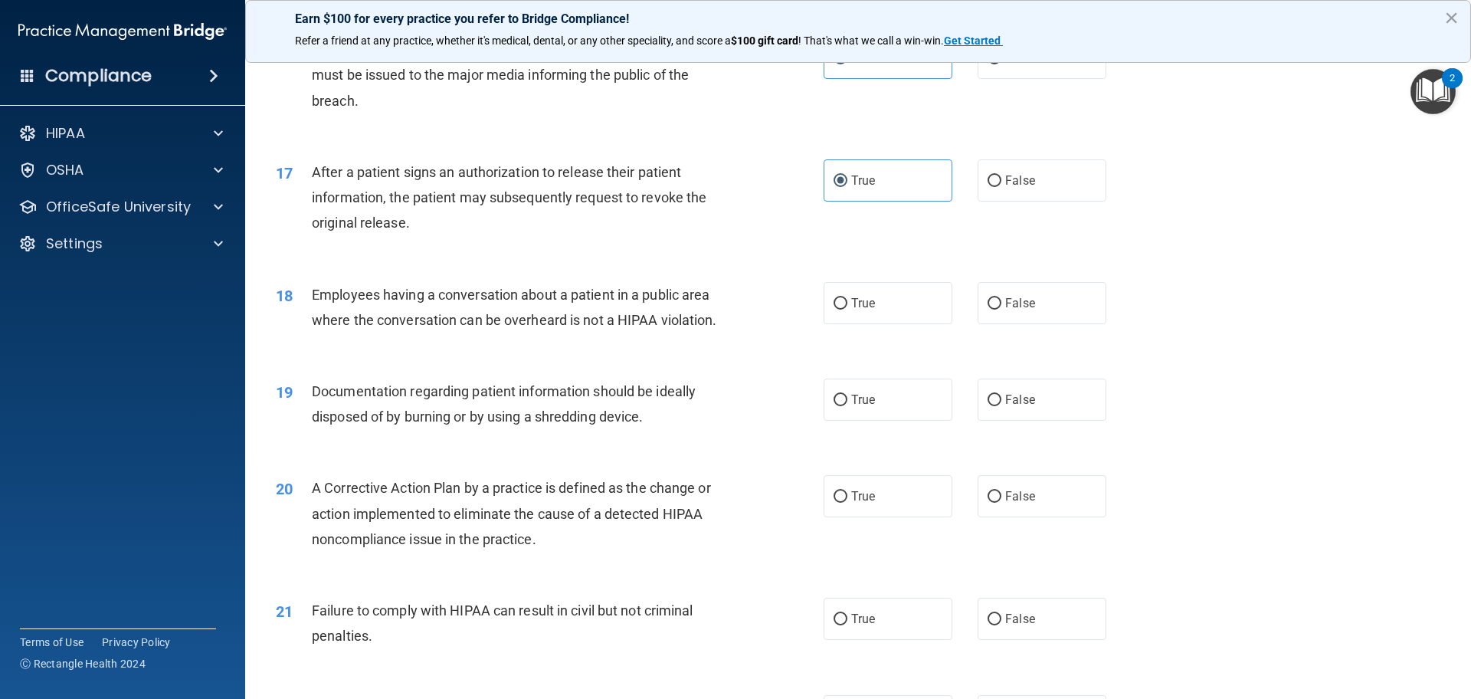
scroll to position [1762, 0]
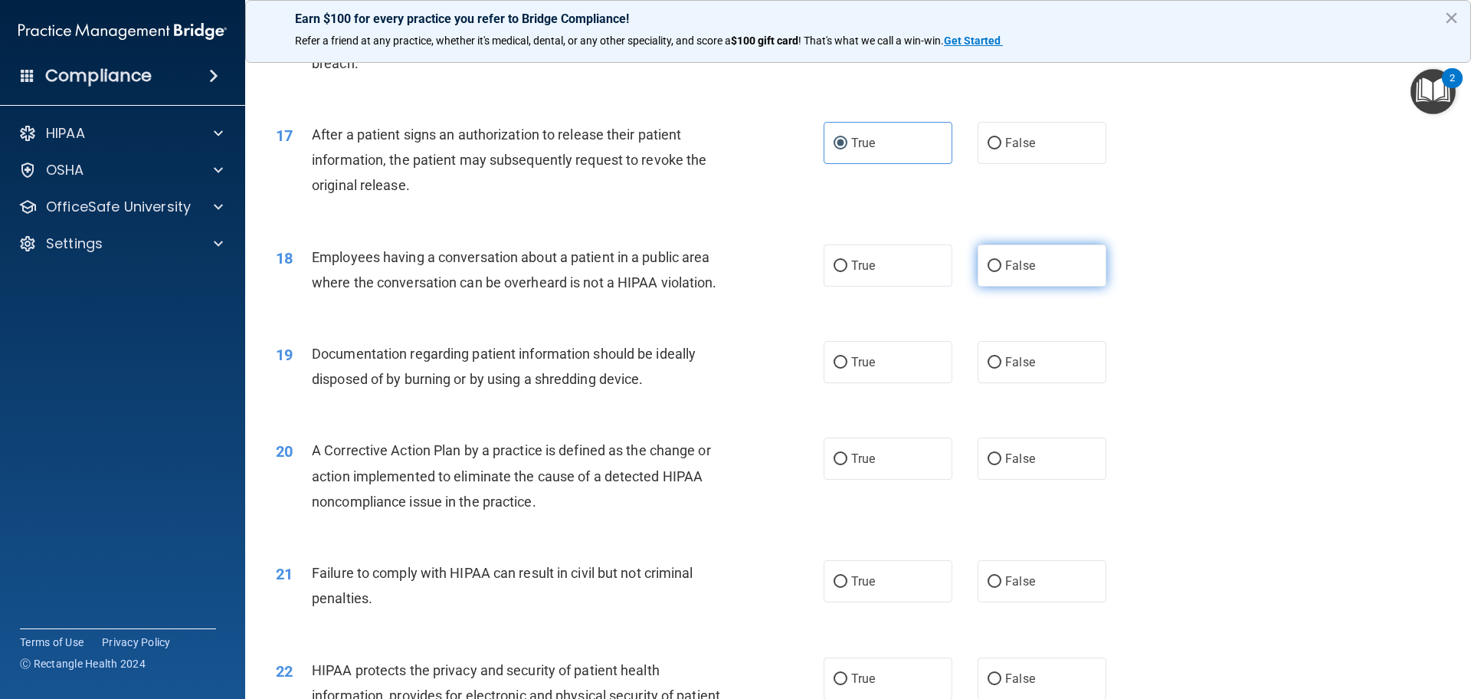
click at [1073, 287] on label "False" at bounding box center [1042, 265] width 129 height 42
click at [1001, 272] on input "False" at bounding box center [995, 266] width 14 height 11
radio input "true"
click at [851, 369] on span "True" at bounding box center [863, 362] width 24 height 15
click at [847, 369] on input "True" at bounding box center [841, 362] width 14 height 11
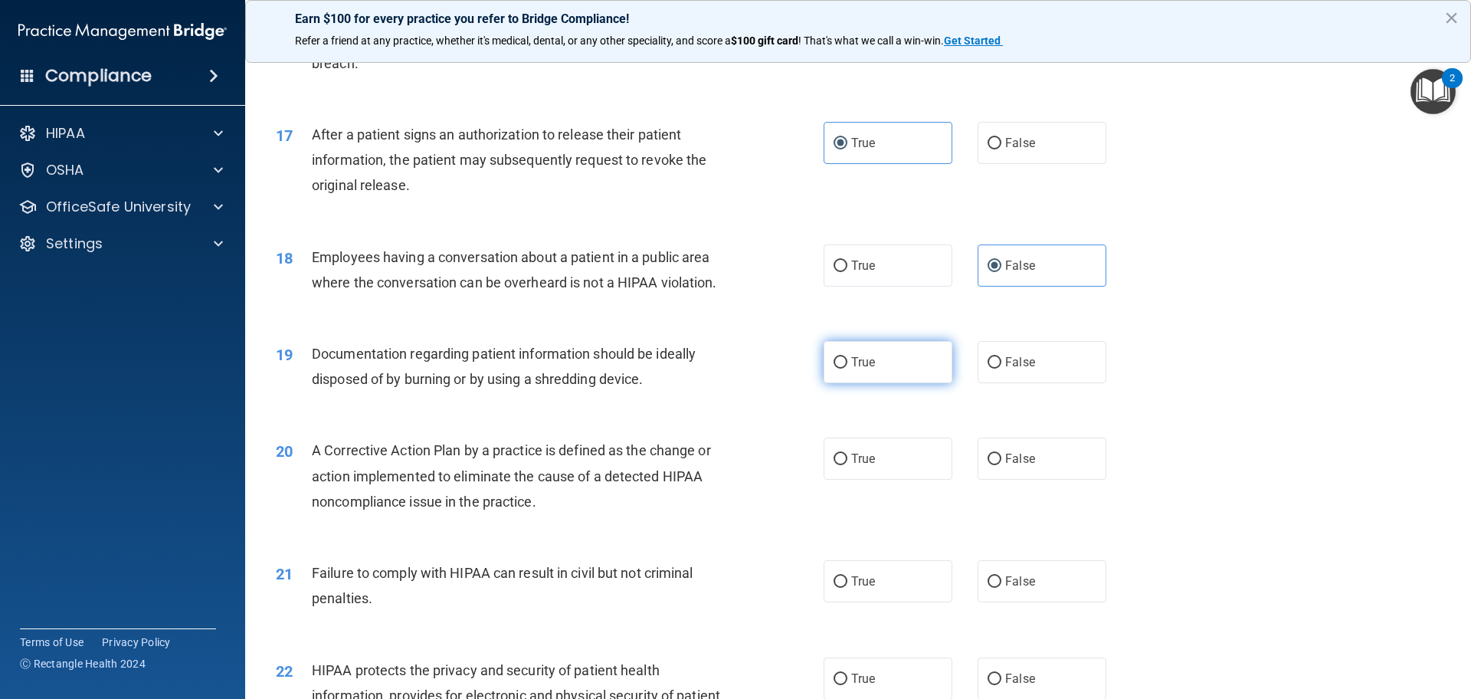
radio input "true"
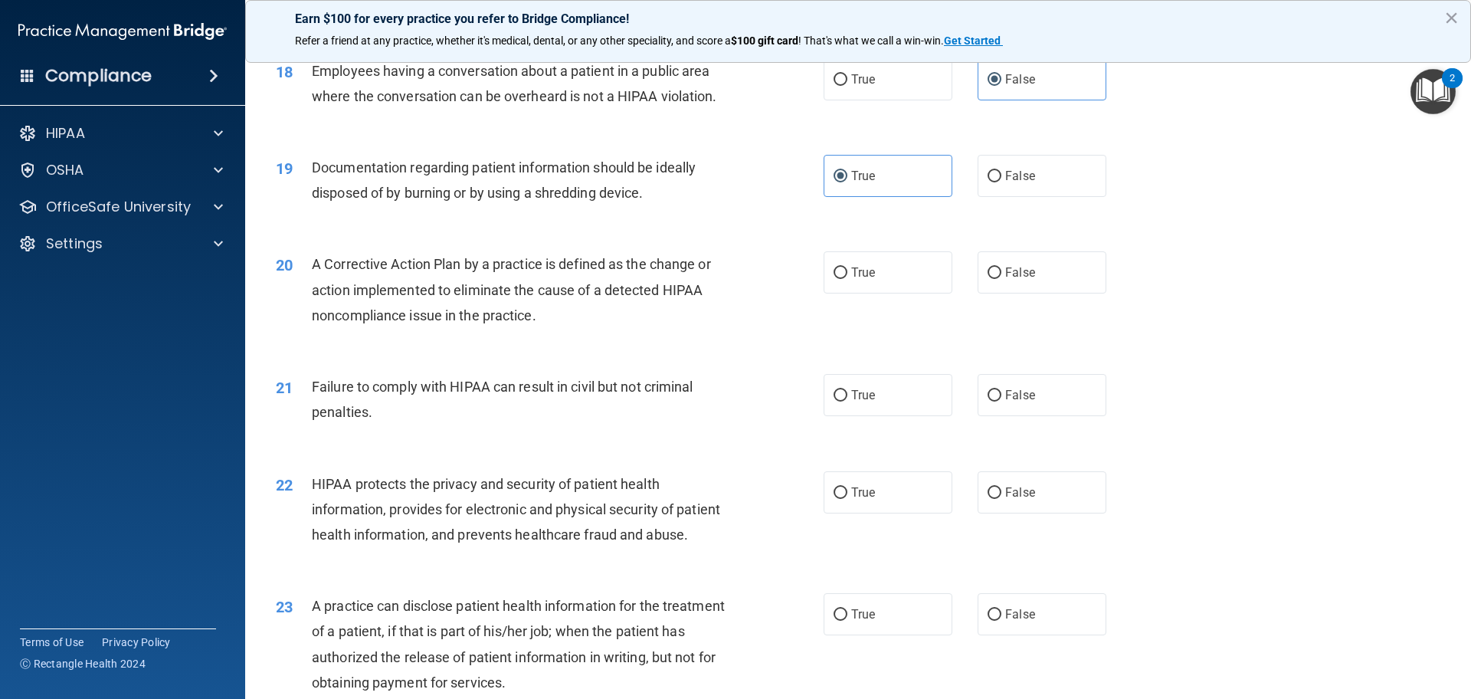
scroll to position [1992, 0]
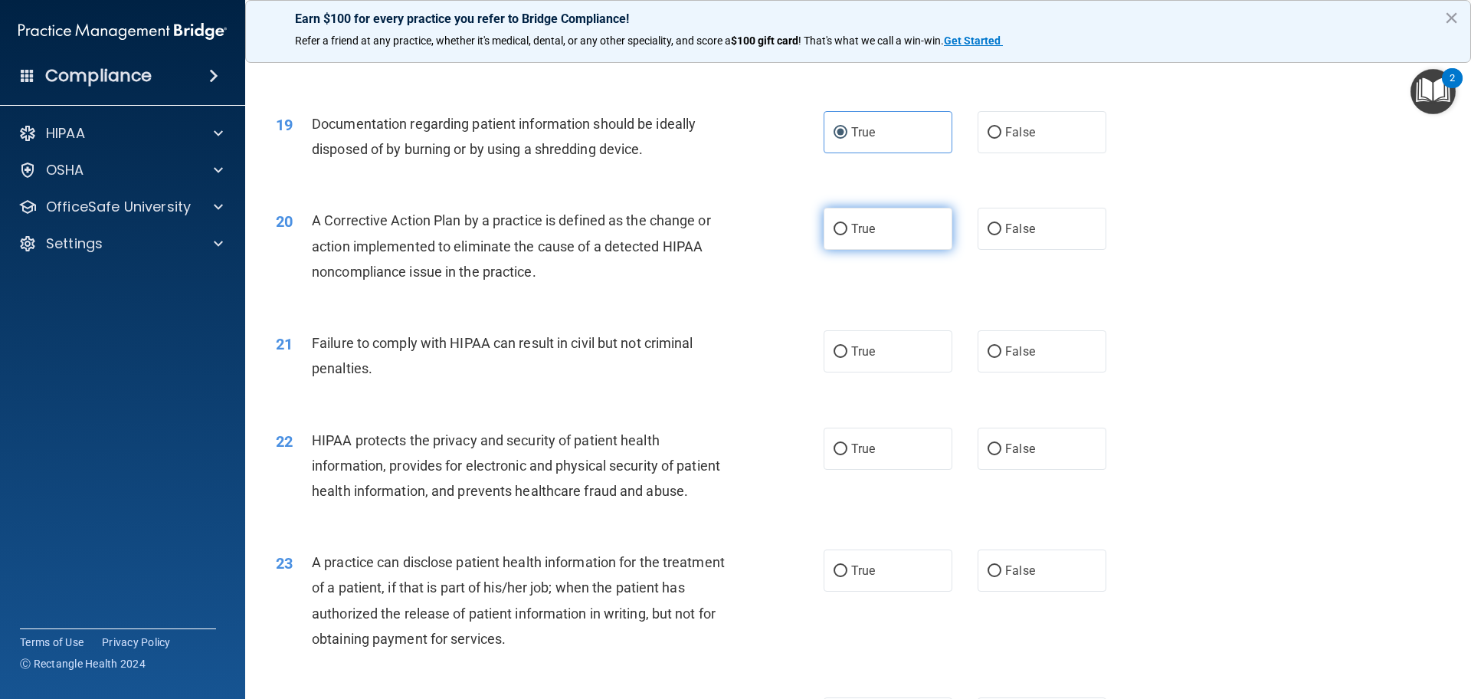
click at [864, 250] on label "True" at bounding box center [888, 229] width 129 height 42
click at [847, 235] on input "True" at bounding box center [841, 229] width 14 height 11
radio input "true"
click at [1017, 372] on label "False" at bounding box center [1042, 351] width 129 height 42
click at [1001, 358] on input "False" at bounding box center [995, 351] width 14 height 11
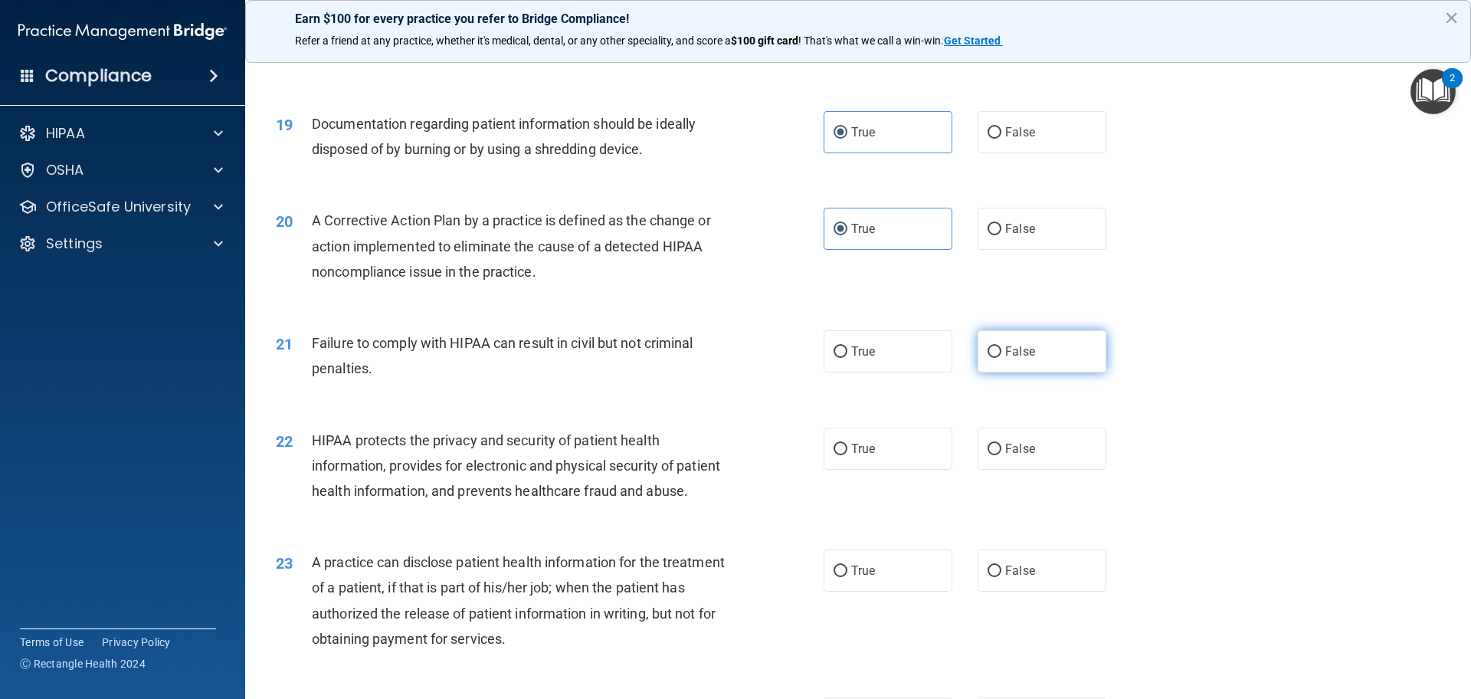
radio input "true"
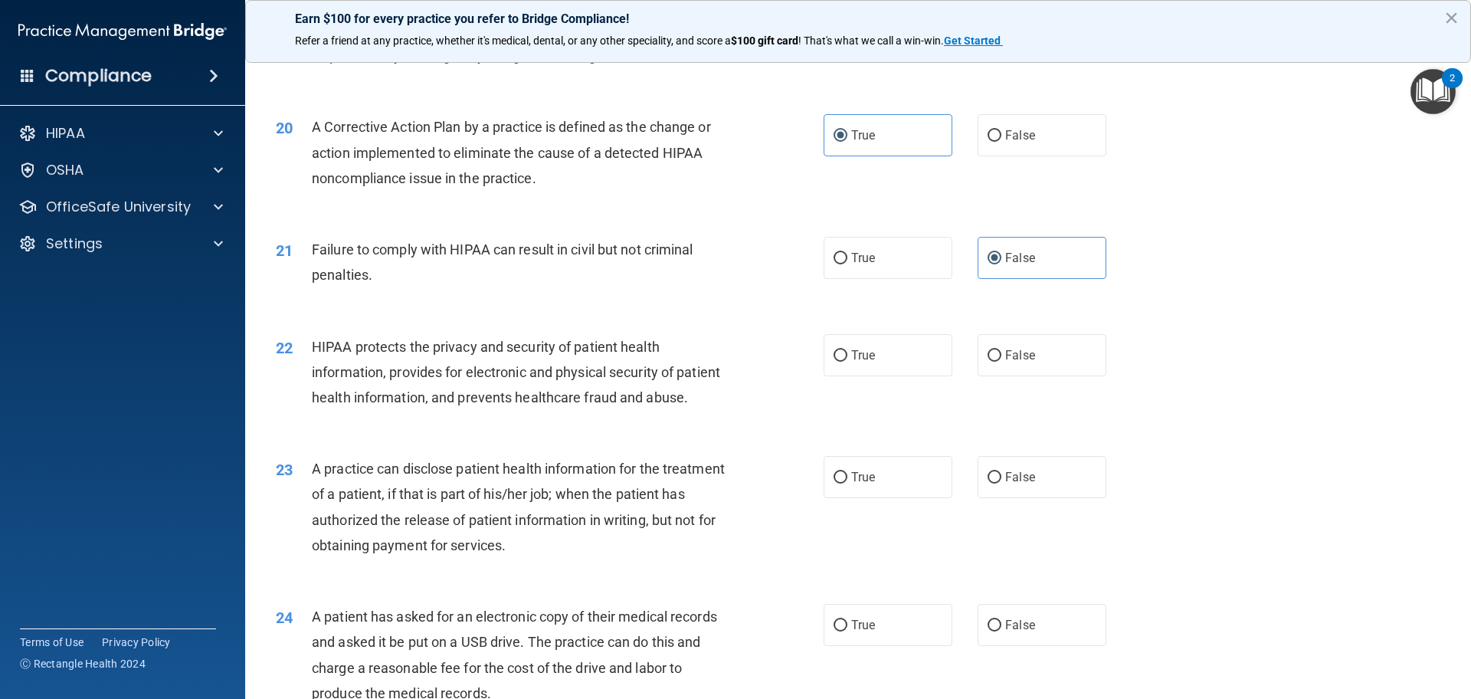
scroll to position [2085, 0]
click at [919, 372] on label "True" at bounding box center [888, 356] width 129 height 42
click at [847, 362] on input "True" at bounding box center [841, 356] width 14 height 11
radio input "true"
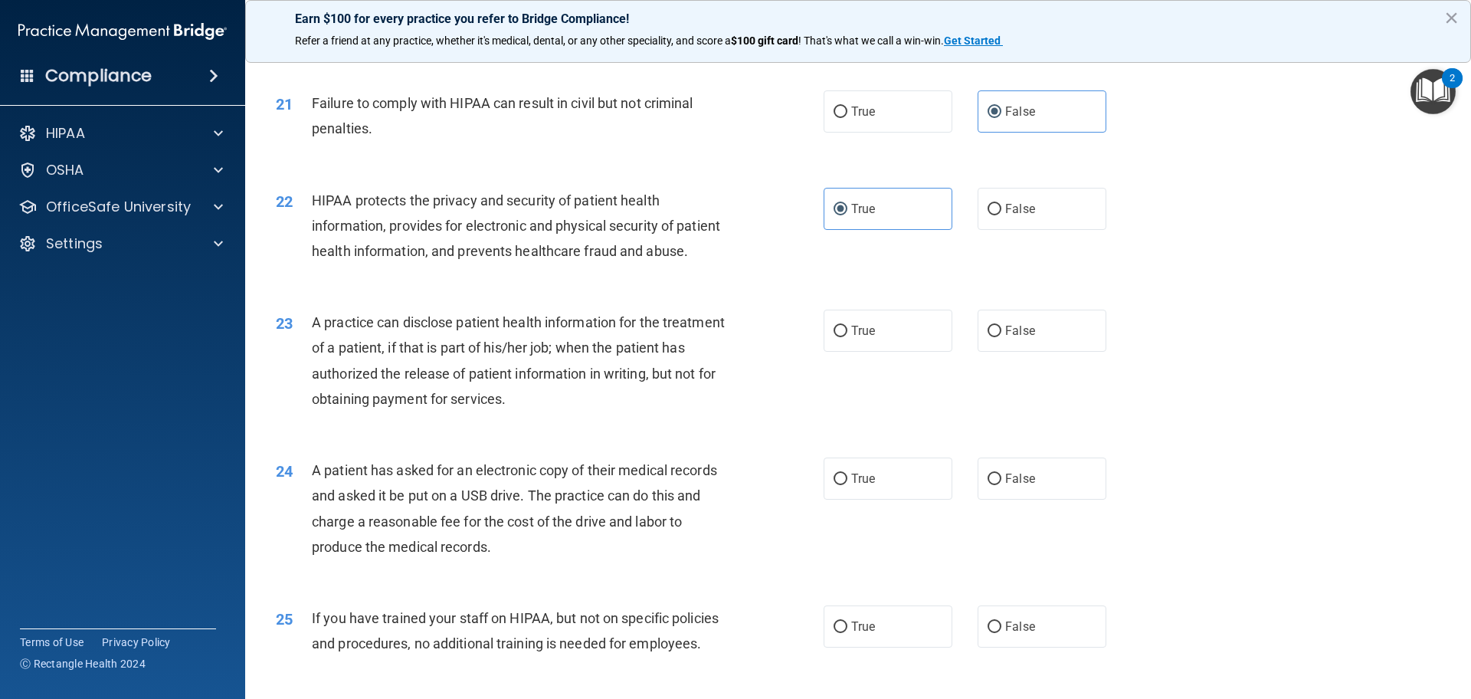
scroll to position [2238, 0]
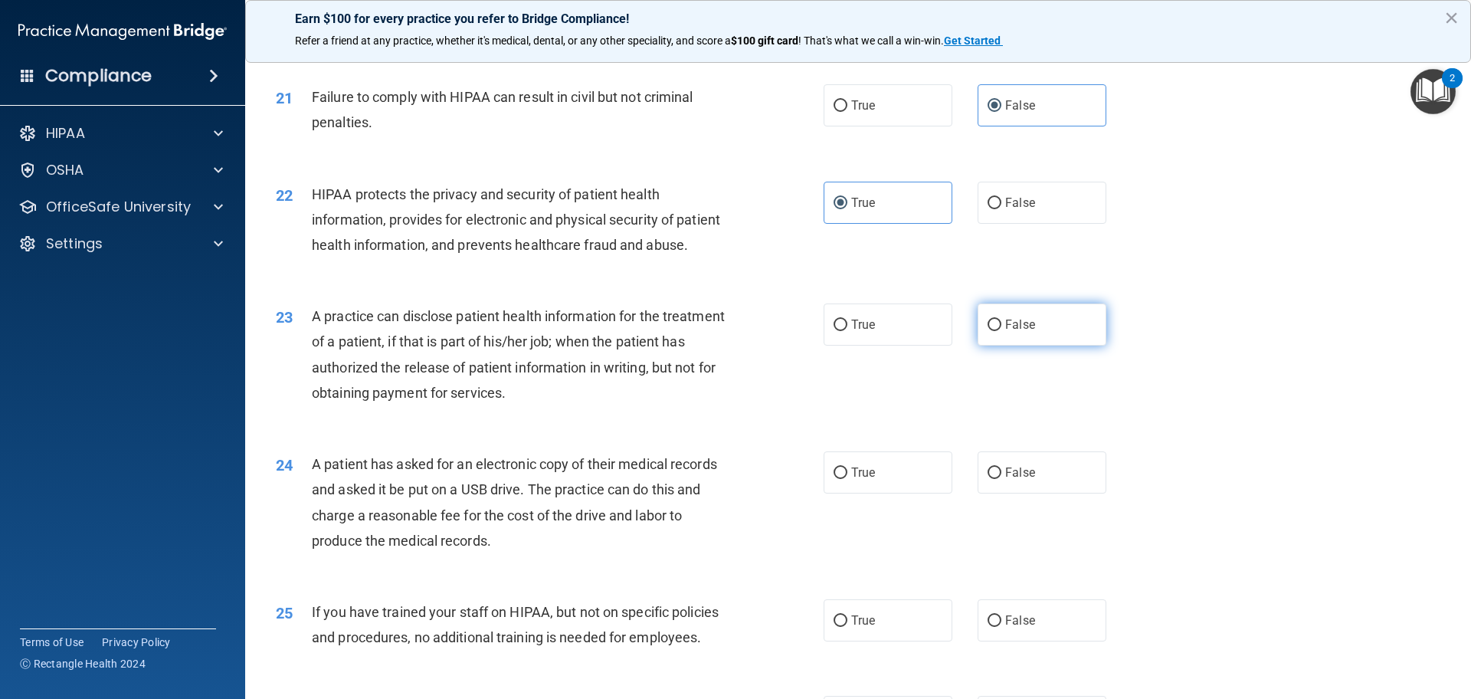
click at [1066, 346] on label "False" at bounding box center [1042, 324] width 129 height 42
click at [1001, 331] on input "False" at bounding box center [995, 325] width 14 height 11
radio input "true"
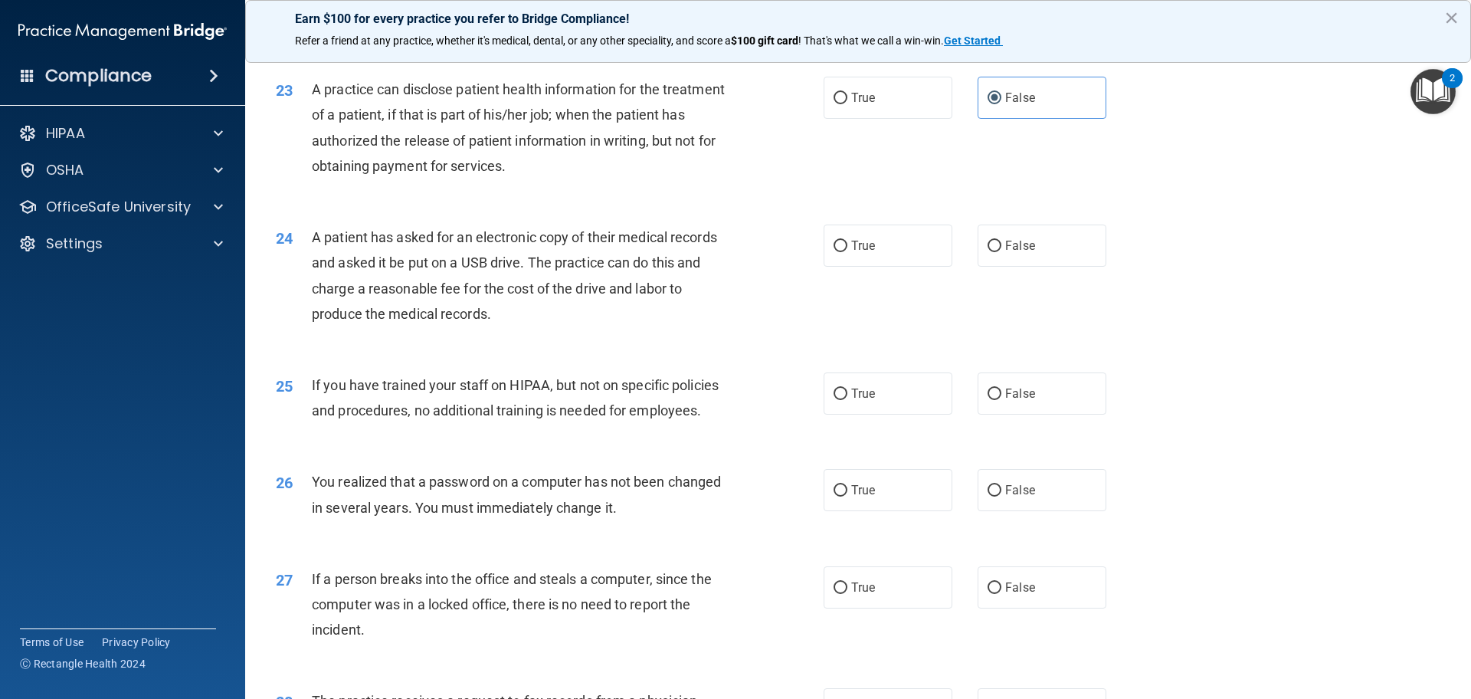
scroll to position [2468, 0]
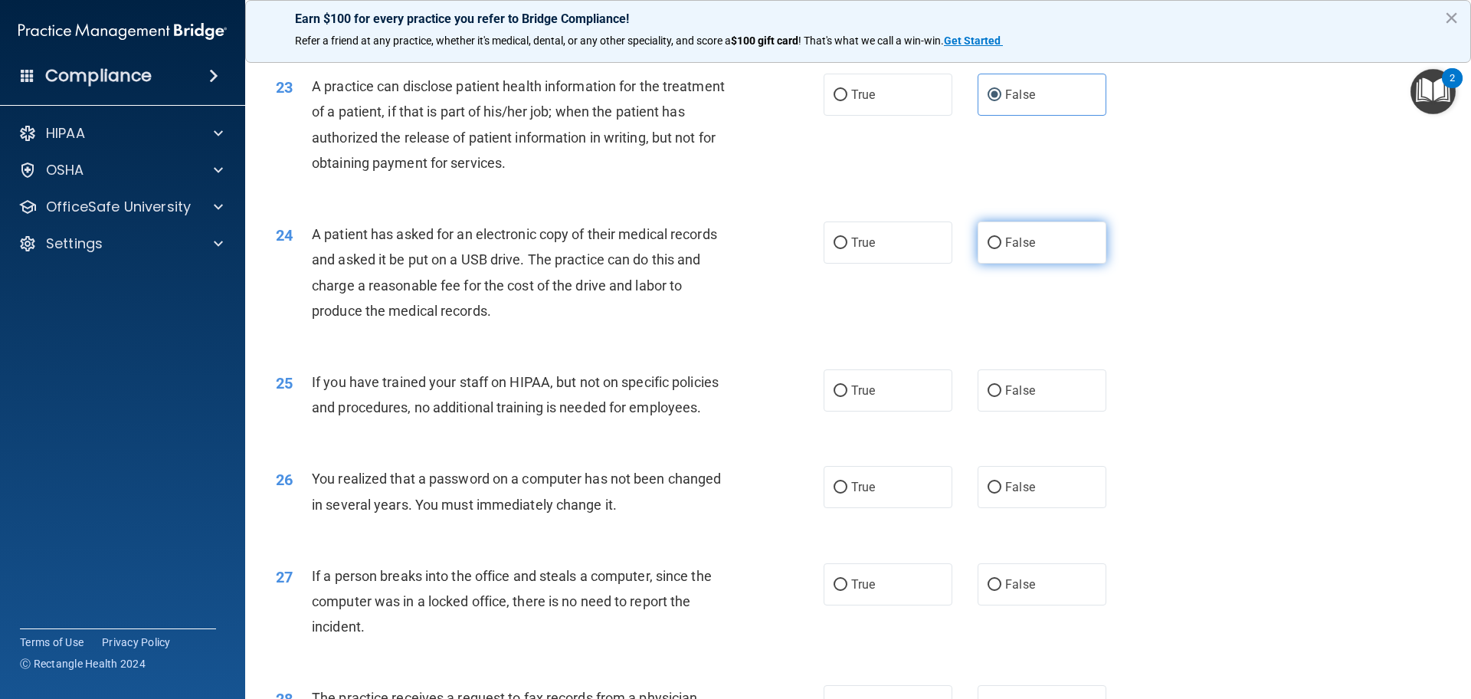
click at [1032, 264] on label "False" at bounding box center [1042, 242] width 129 height 42
click at [1001, 249] on input "False" at bounding box center [995, 243] width 14 height 11
radio input "true"
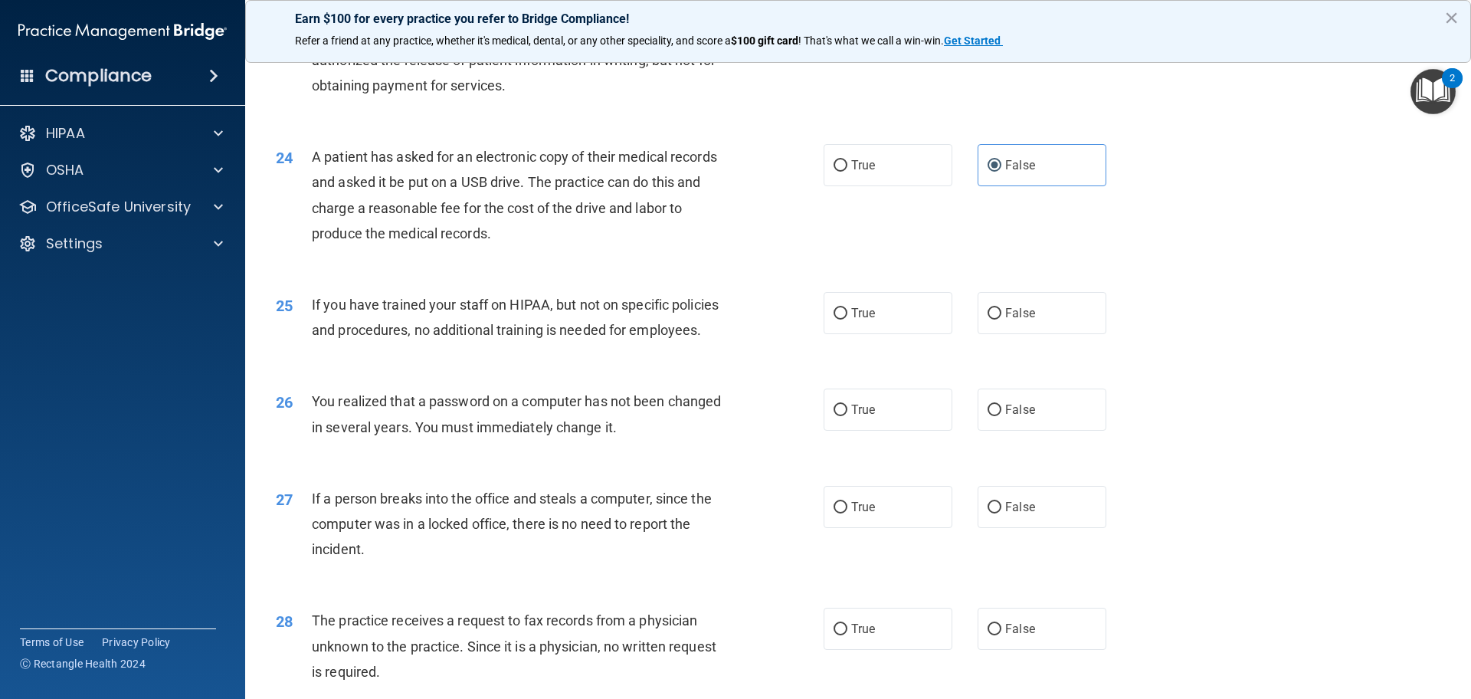
scroll to position [2621, 0]
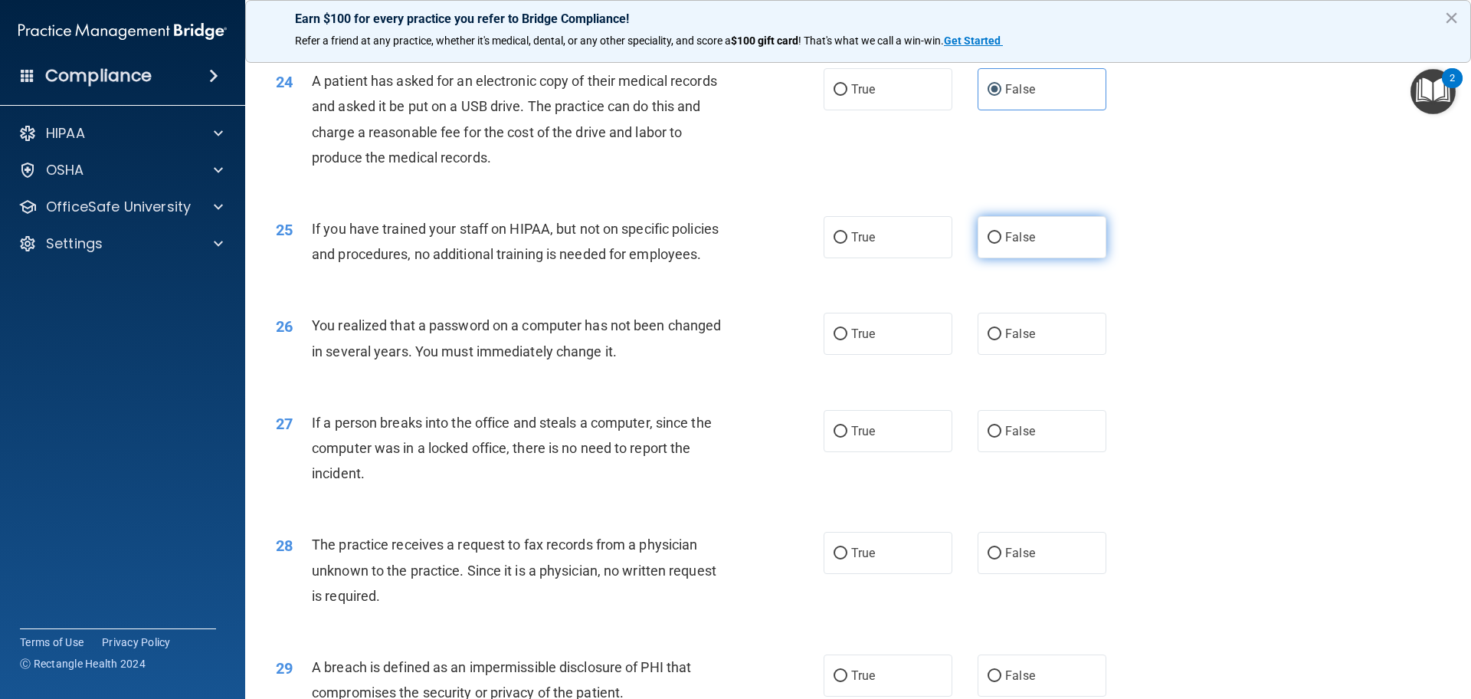
click at [1005, 244] on span "False" at bounding box center [1020, 237] width 30 height 15
click at [1001, 244] on input "False" at bounding box center [995, 237] width 14 height 11
radio input "true"
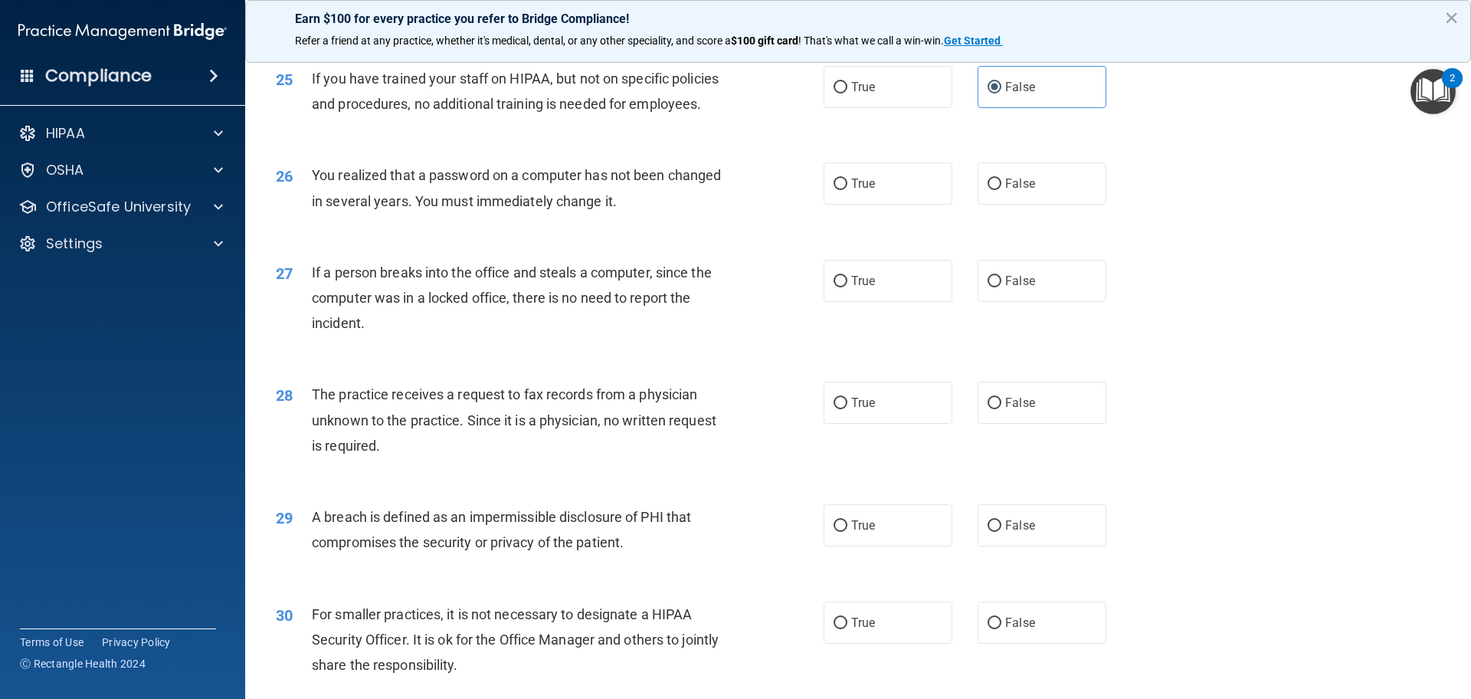
scroll to position [2774, 0]
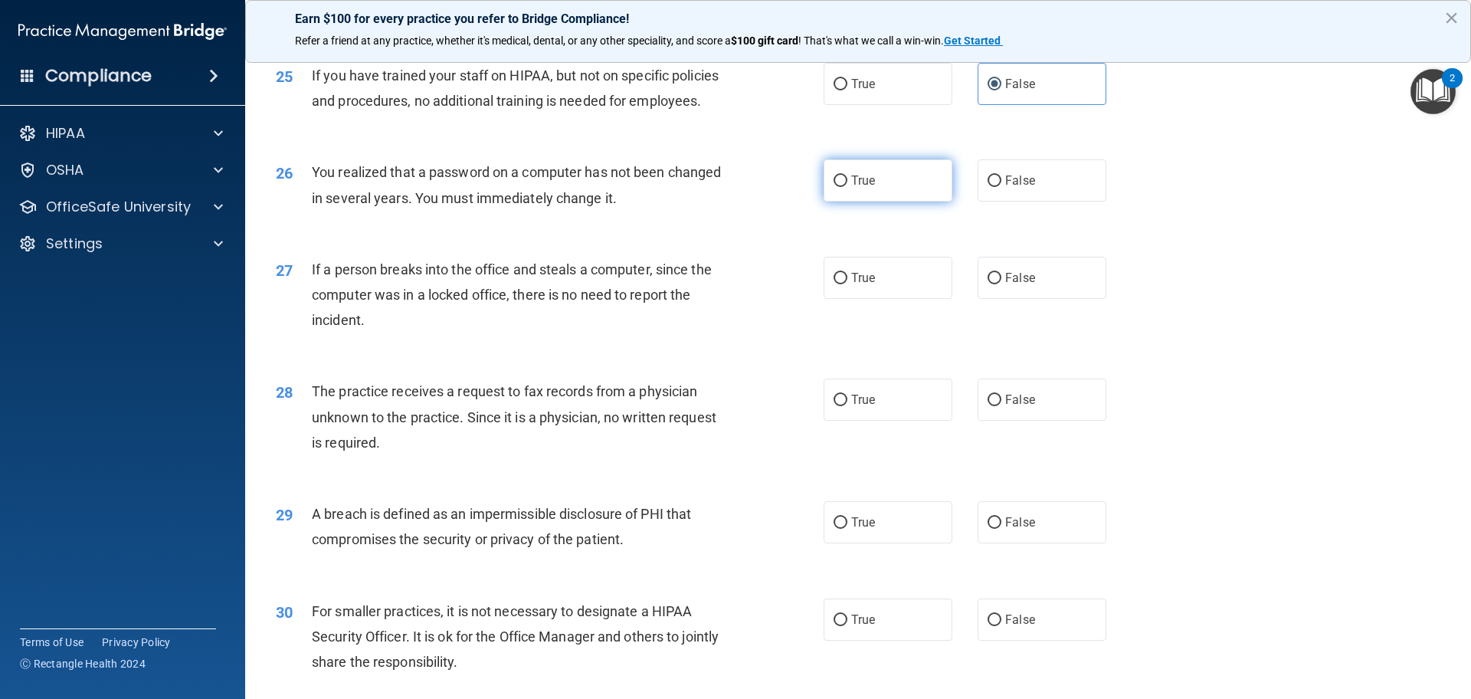
click at [878, 202] on label "True" at bounding box center [888, 180] width 129 height 42
click at [847, 187] on input "True" at bounding box center [841, 180] width 14 height 11
radio input "true"
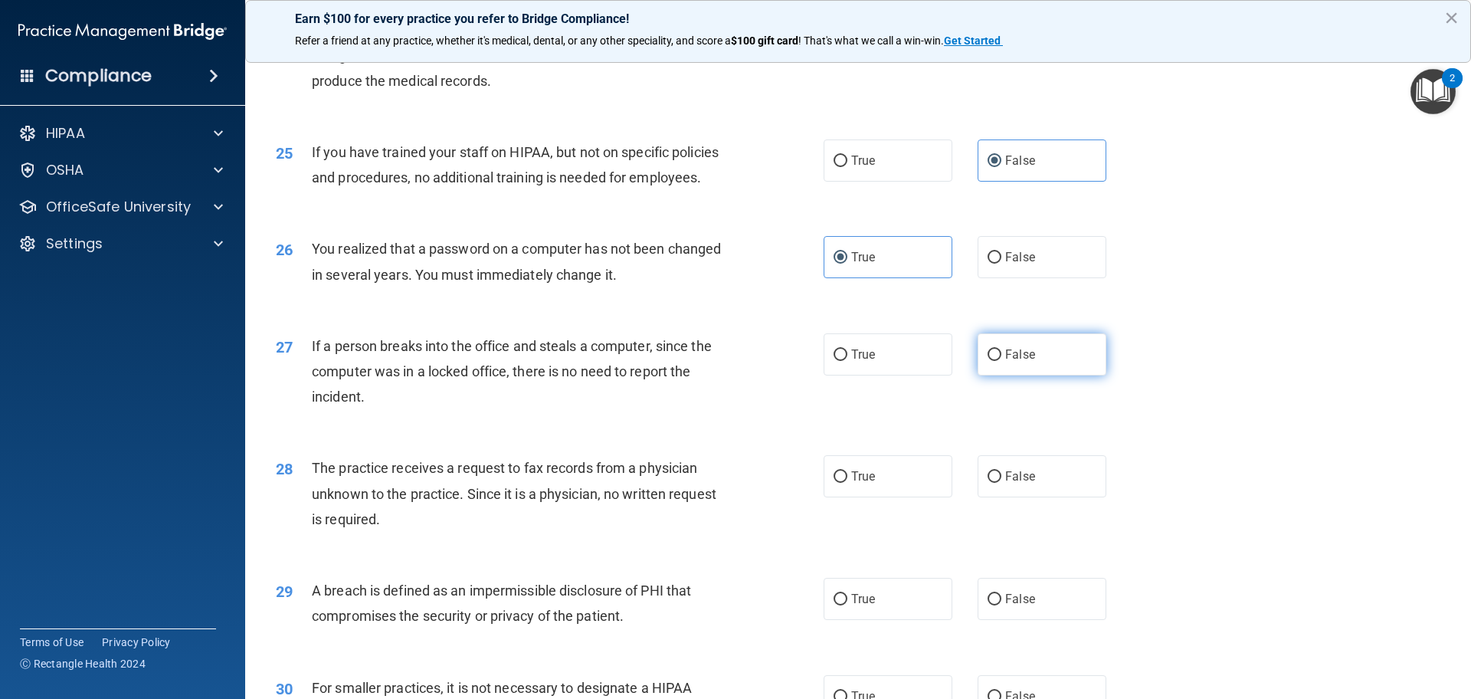
click at [1060, 375] on label "False" at bounding box center [1042, 354] width 129 height 42
click at [1001, 361] on input "False" at bounding box center [995, 354] width 14 height 11
radio input "true"
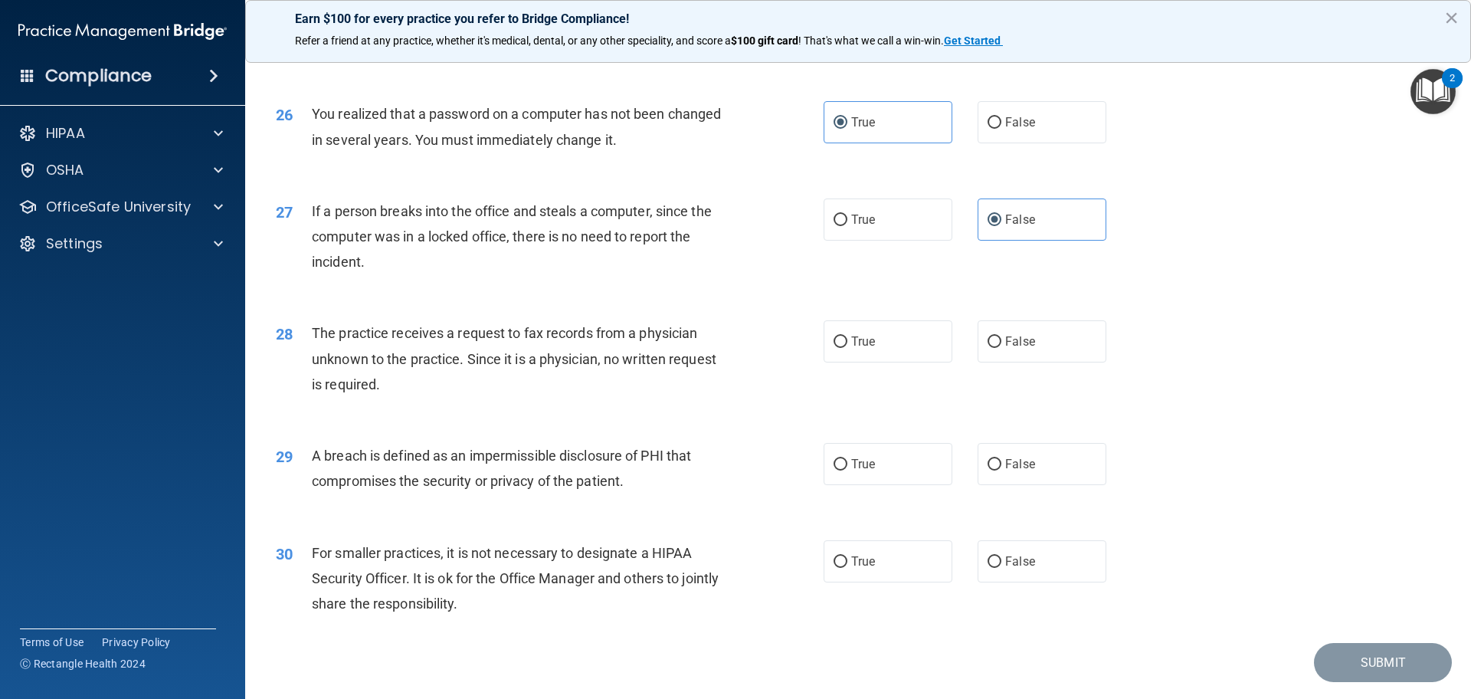
scroll to position [2928, 0]
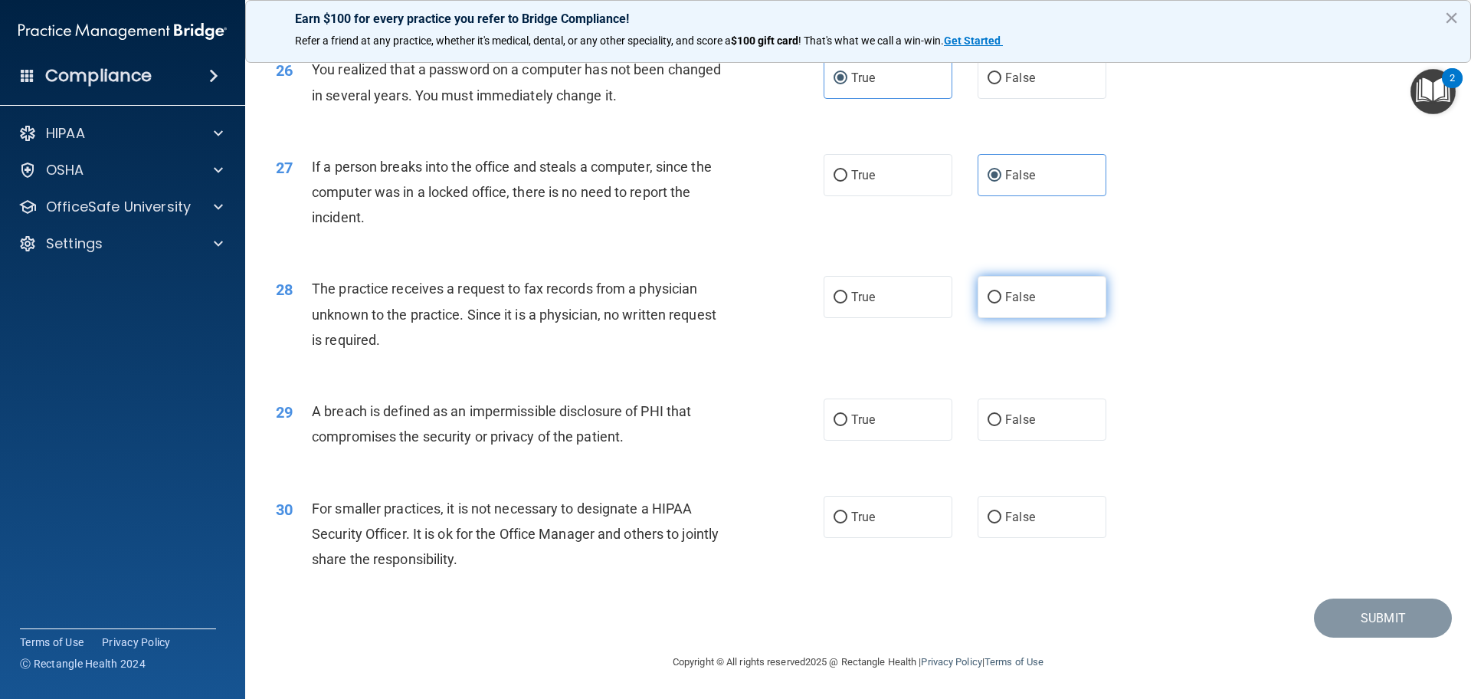
click at [1030, 289] on label "False" at bounding box center [1042, 297] width 129 height 42
click at [1001, 292] on input "False" at bounding box center [995, 297] width 14 height 11
radio input "true"
click at [900, 418] on label "True" at bounding box center [888, 419] width 129 height 42
click at [847, 418] on input "True" at bounding box center [841, 420] width 14 height 11
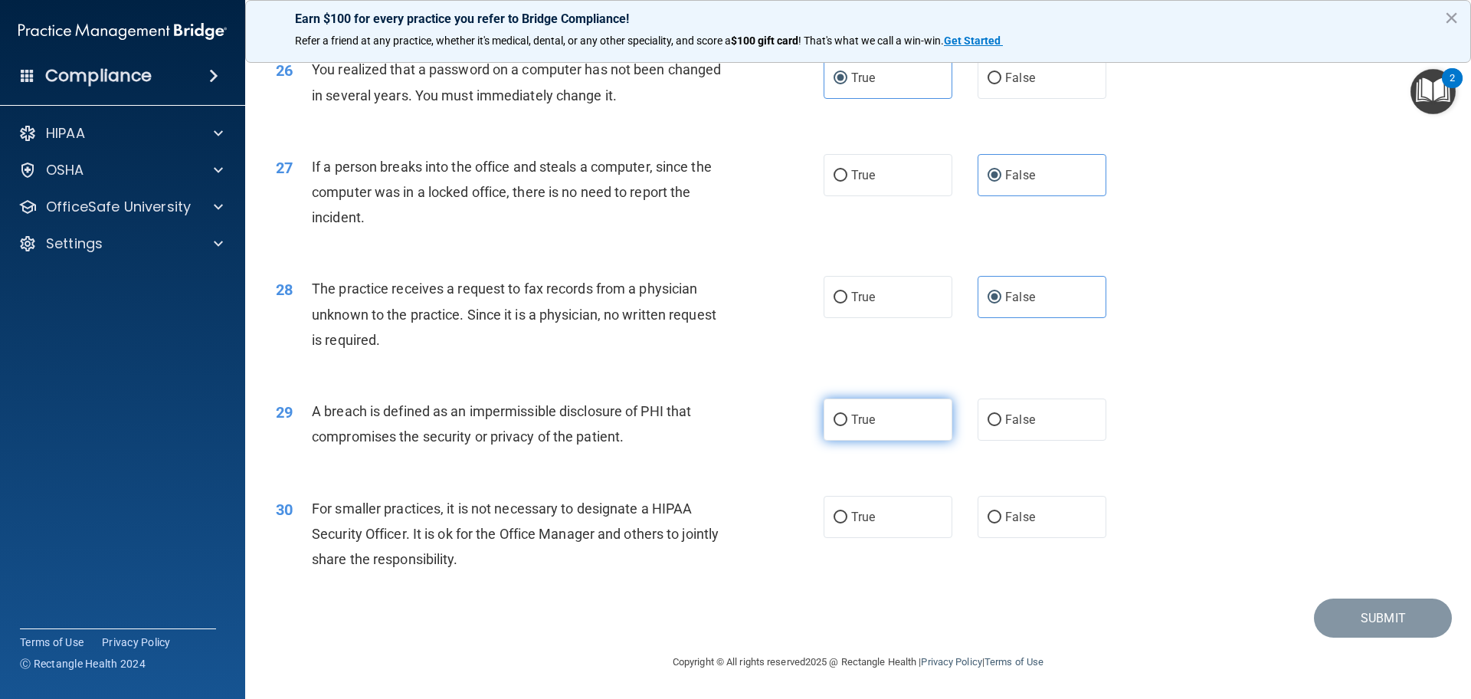
radio input "true"
click at [1091, 529] on label "False" at bounding box center [1042, 517] width 129 height 42
click at [1001, 523] on input "False" at bounding box center [995, 517] width 14 height 11
radio input "true"
click at [1403, 619] on button "Submit" at bounding box center [1383, 617] width 138 height 39
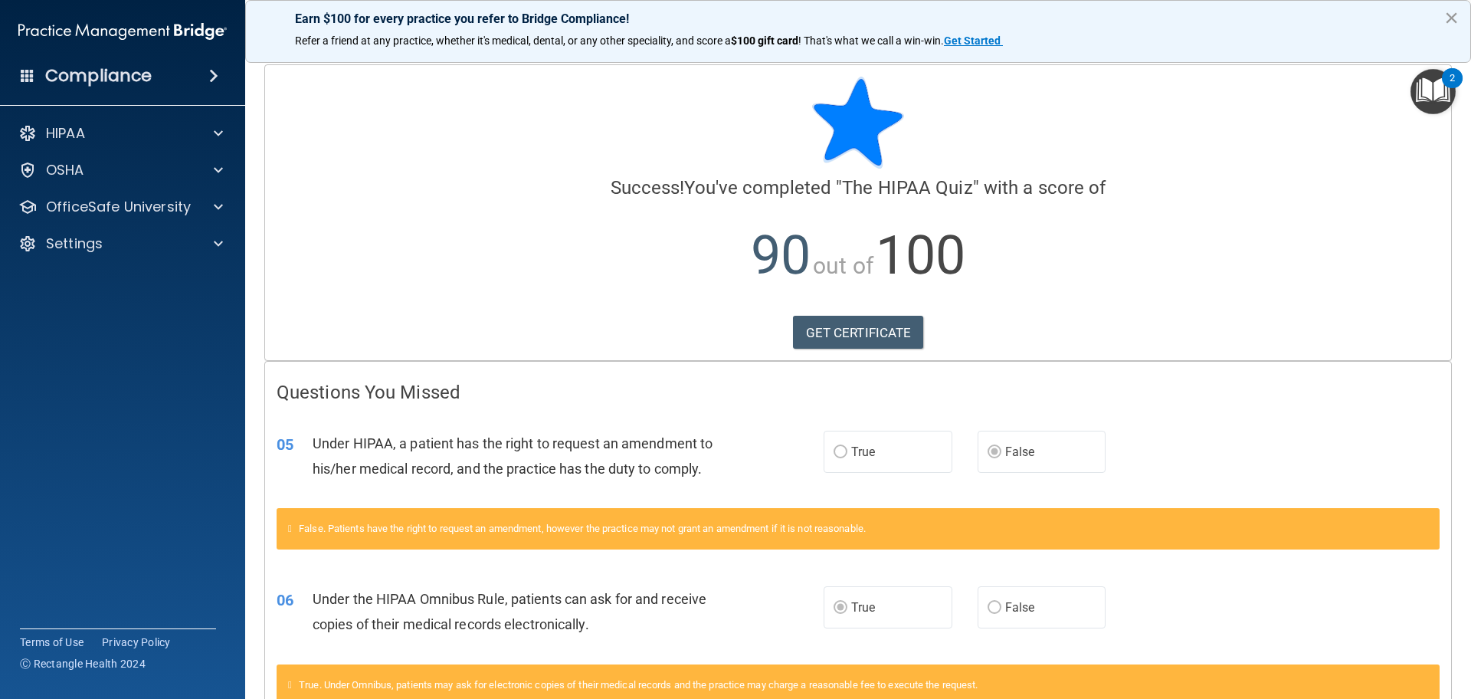
click at [1457, 17] on button "×" at bounding box center [1451, 17] width 15 height 25
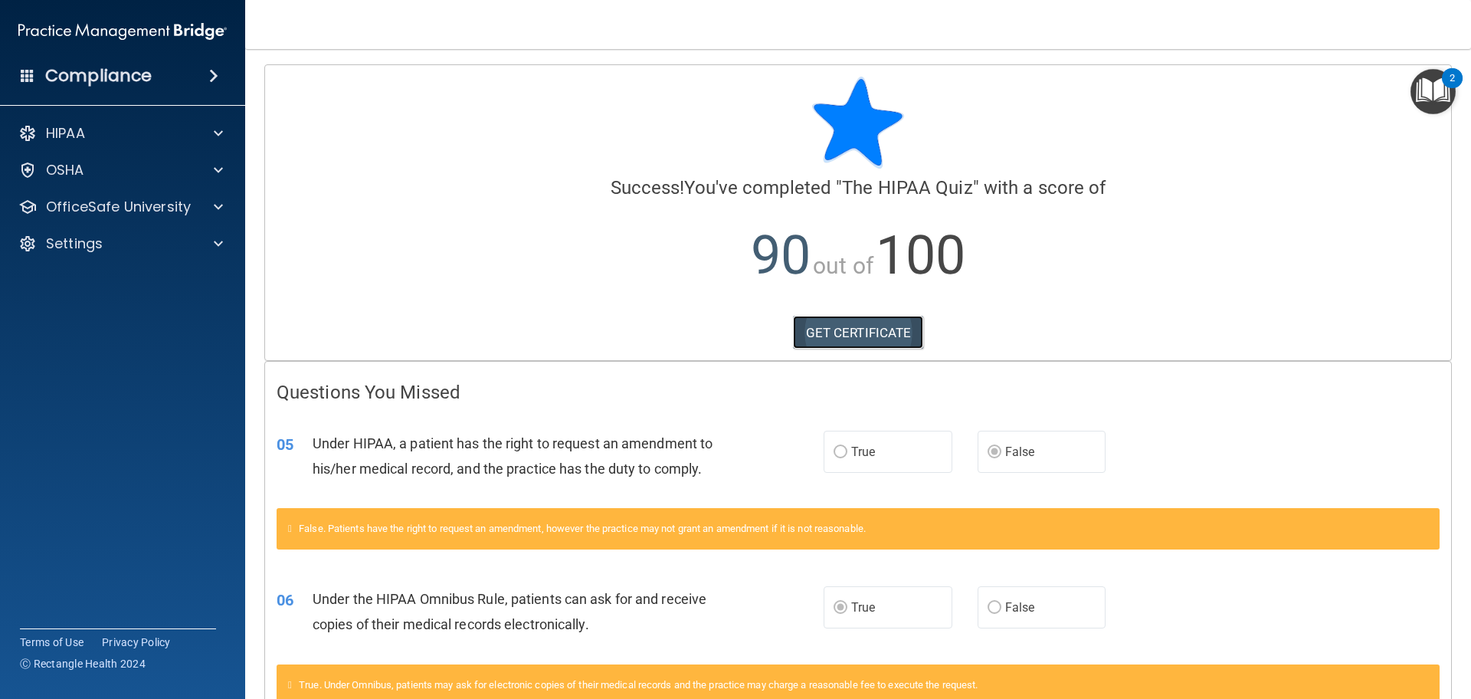
click at [881, 332] on link "GET CERTIFICATE" at bounding box center [858, 333] width 131 height 34
click at [74, 198] on p "OfficeSafe University" at bounding box center [118, 207] width 145 height 18
click at [81, 244] on p "HIPAA Training" at bounding box center [73, 243] width 126 height 15
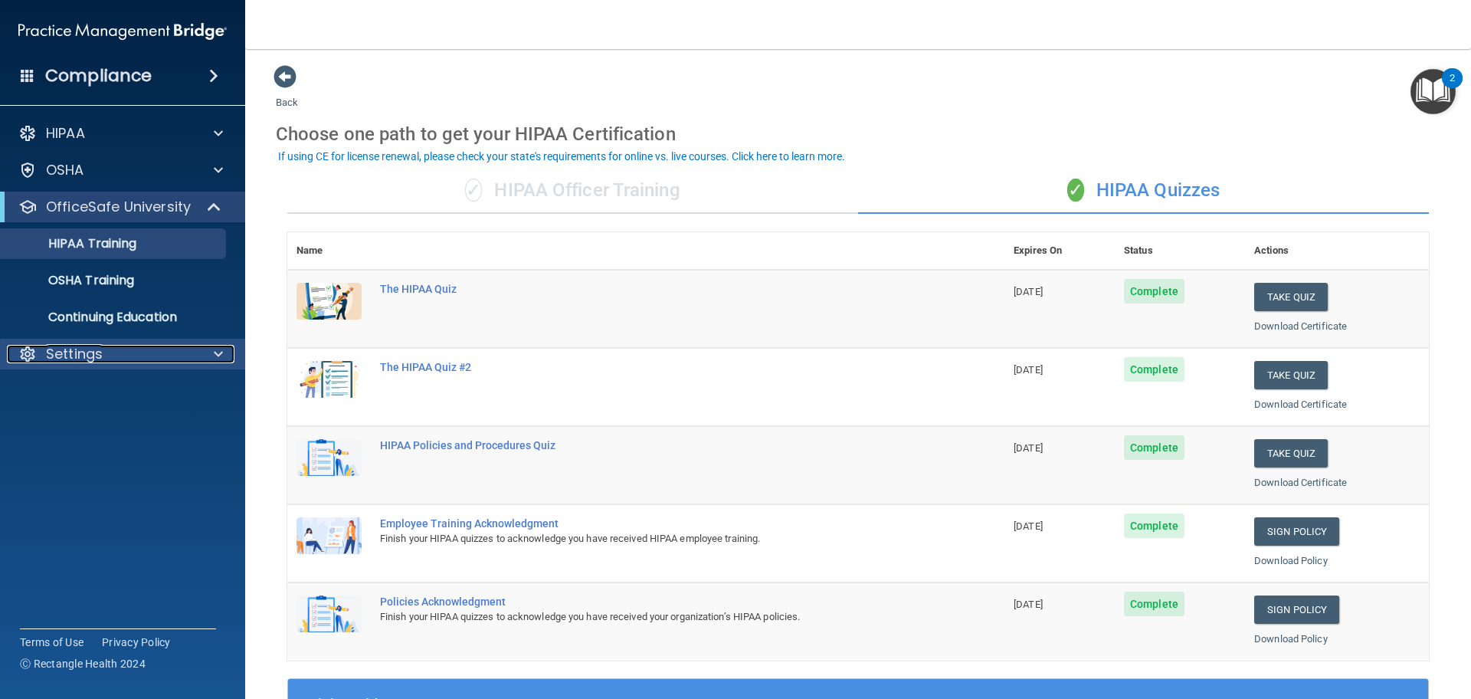
click at [104, 351] on div "Settings" at bounding box center [102, 354] width 190 height 18
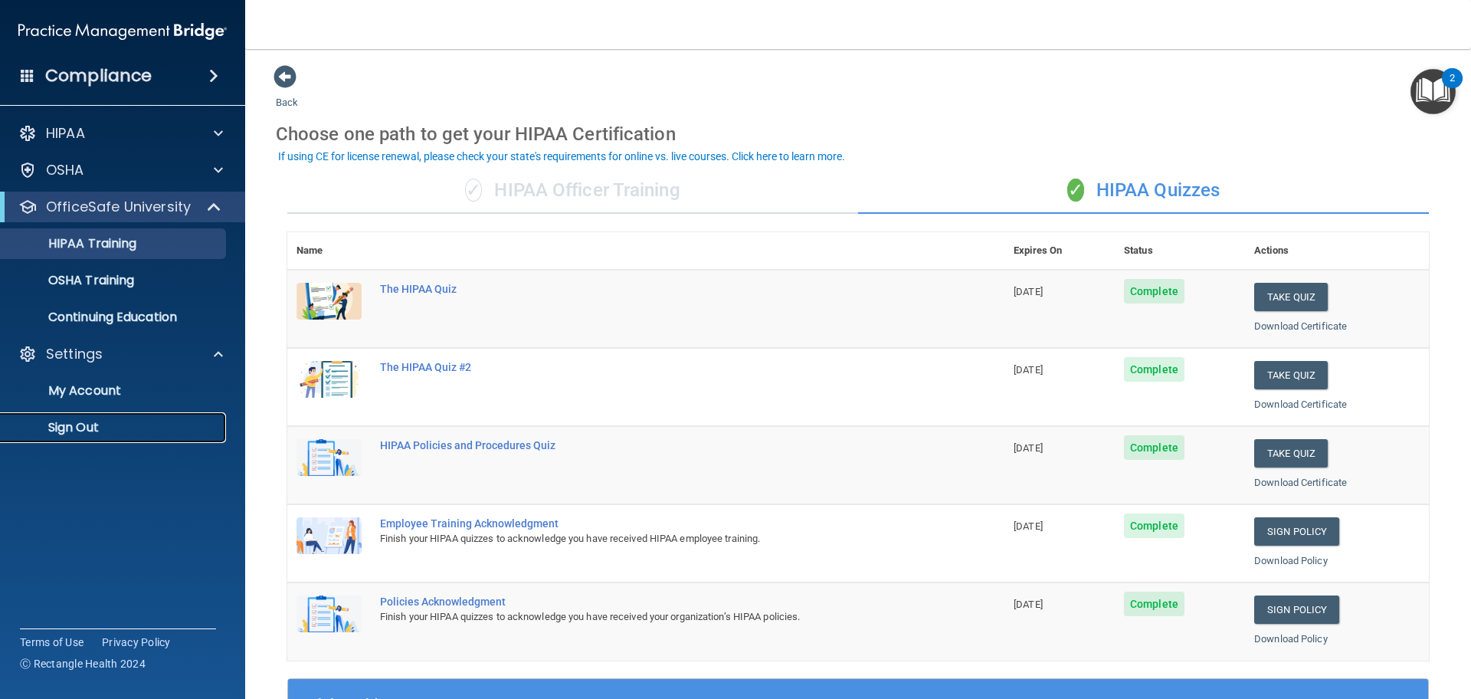
click at [100, 435] on link "Sign Out" at bounding box center [105, 427] width 241 height 31
